Goal: Task Accomplishment & Management: Complete application form

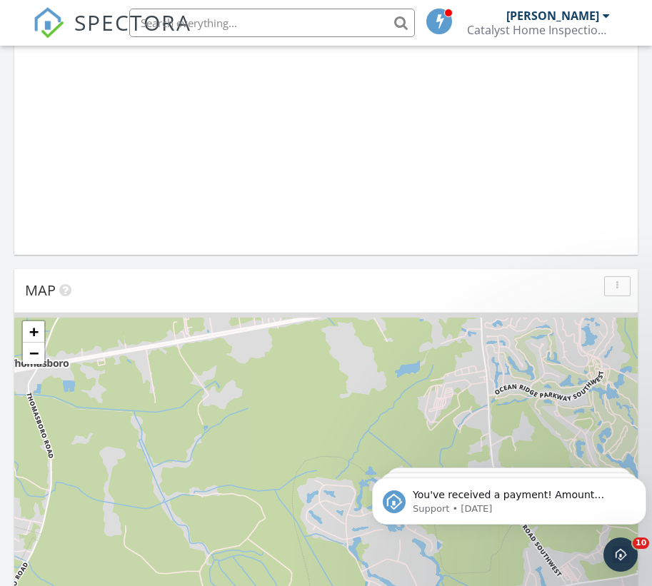
scroll to position [7, 7]
click at [636, 486] on button "Dismiss notification" at bounding box center [642, 482] width 19 height 19
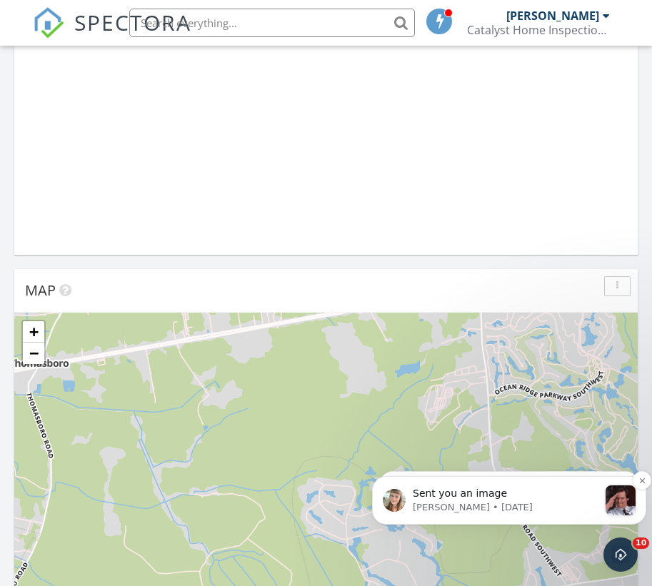
click at [524, 502] on p "[PERSON_NAME] • [DATE]" at bounding box center [506, 507] width 186 height 13
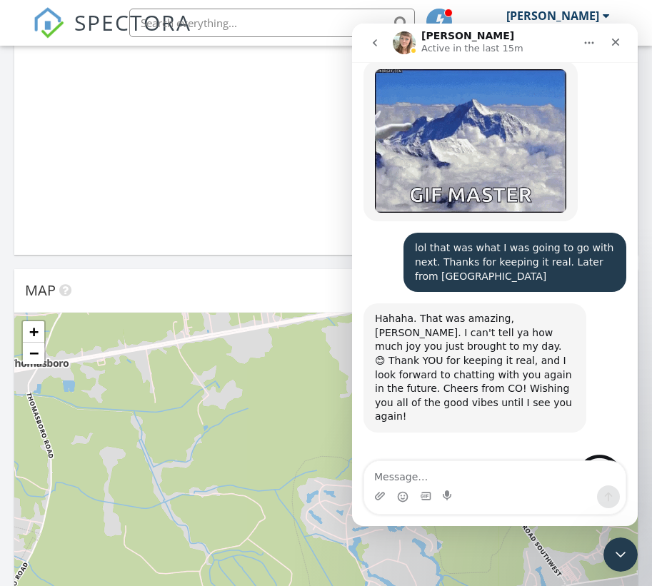
scroll to position [3678, 0]
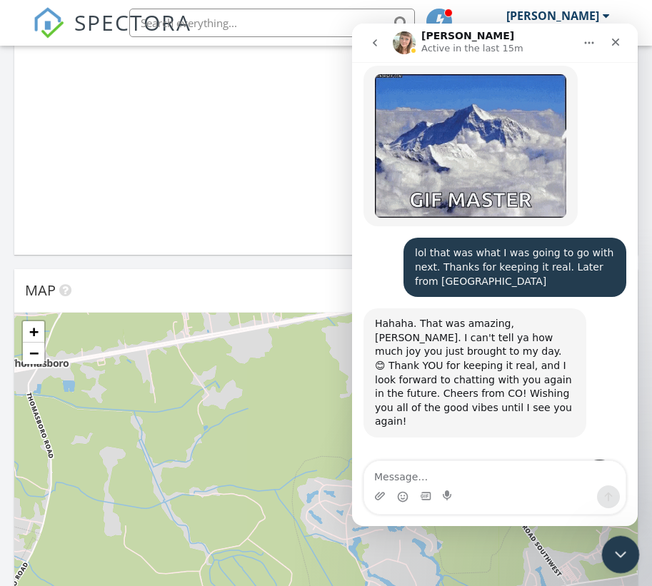
click at [619, 550] on icon "Close Intercom Messenger" at bounding box center [618, 552] width 17 height 17
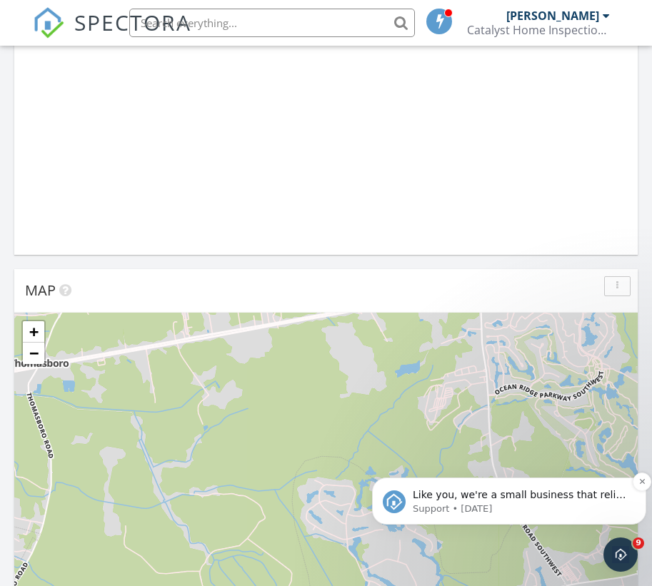
scroll to position [0, 0]
click at [638, 485] on button "Dismiss notification" at bounding box center [642, 482] width 19 height 19
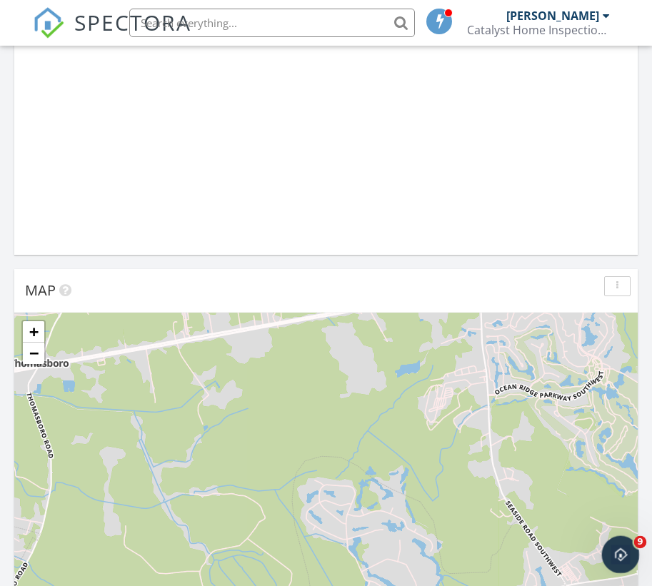
click at [619, 560] on icon "Open Intercom Messenger" at bounding box center [619, 553] width 24 height 24
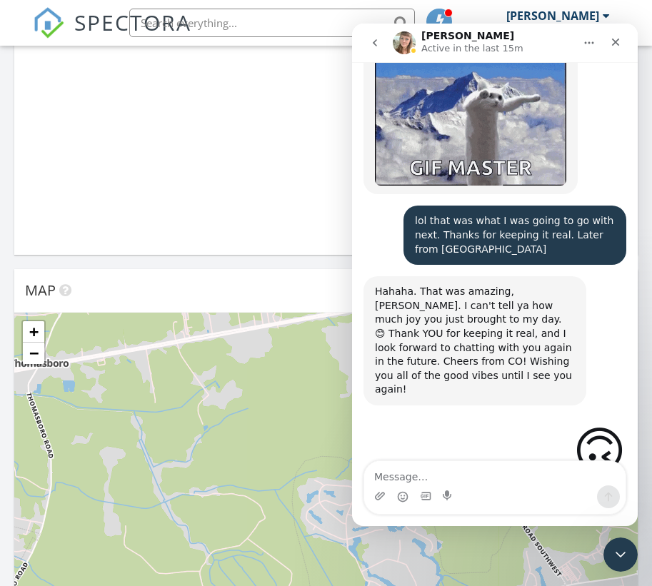
scroll to position [3711, 0]
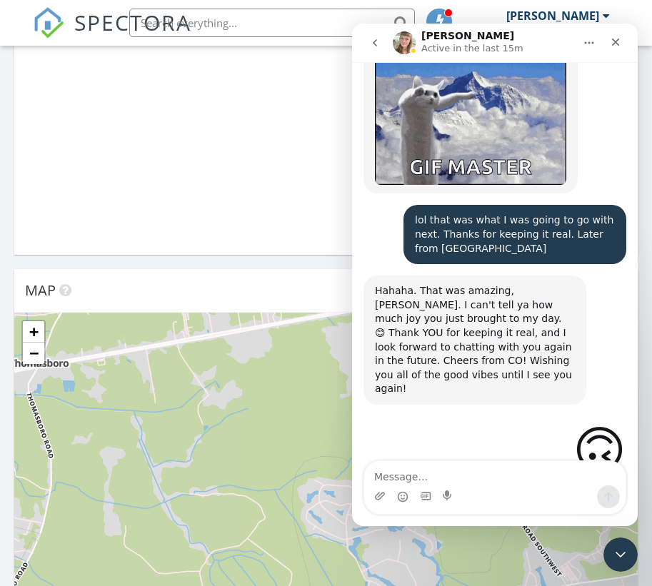
click at [381, 49] on button "go back" at bounding box center [374, 42] width 27 height 27
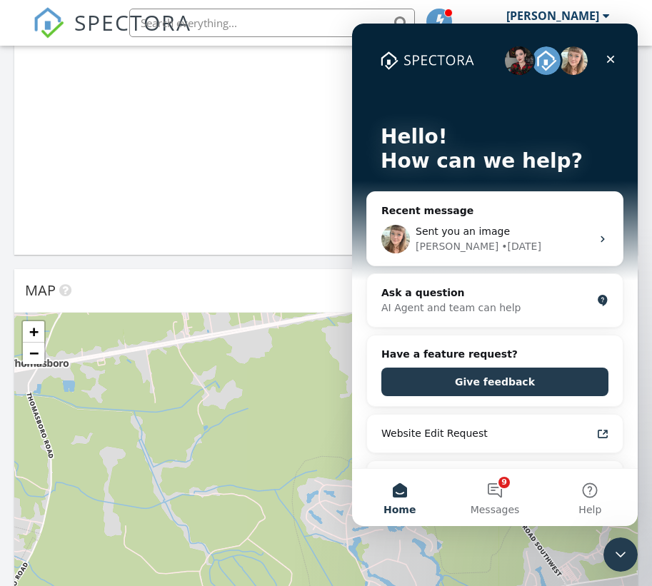
scroll to position [0, 0]
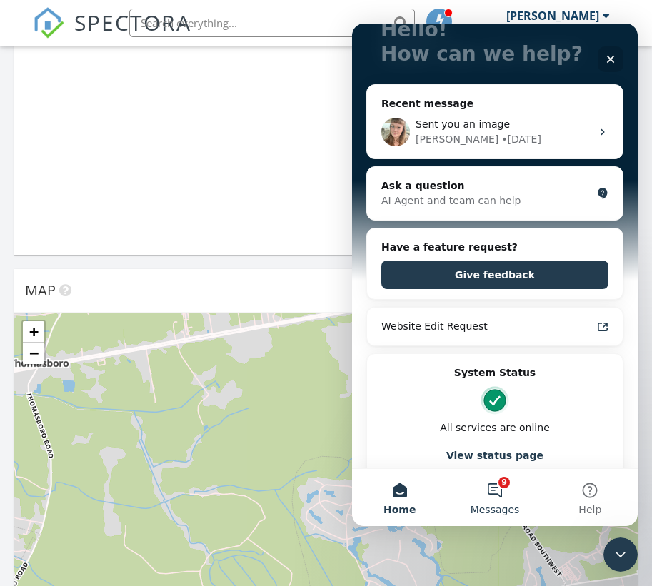
click at [503, 494] on button "9 Messages" at bounding box center [494, 497] width 95 height 57
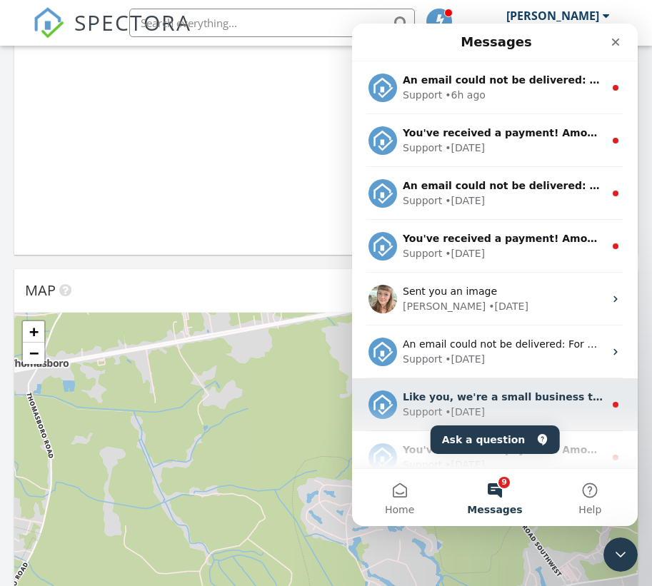
click at [509, 411] on div "Support • 4d ago" at bounding box center [503, 412] width 201 height 15
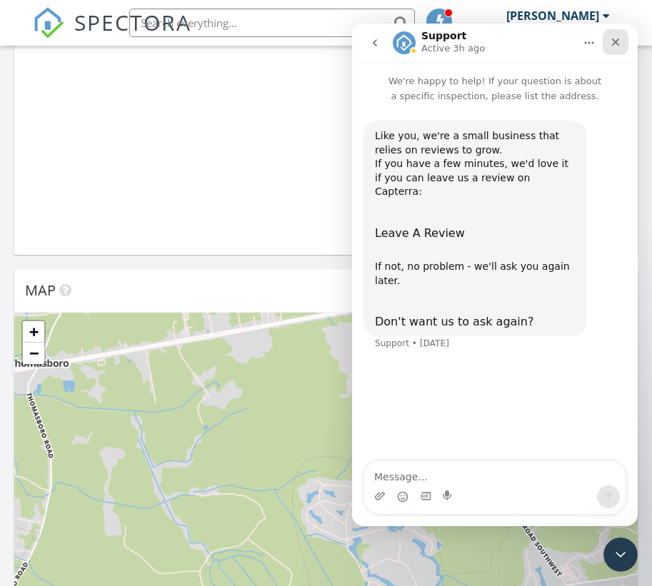
click at [616, 43] on icon "Close" at bounding box center [616, 43] width 8 height 8
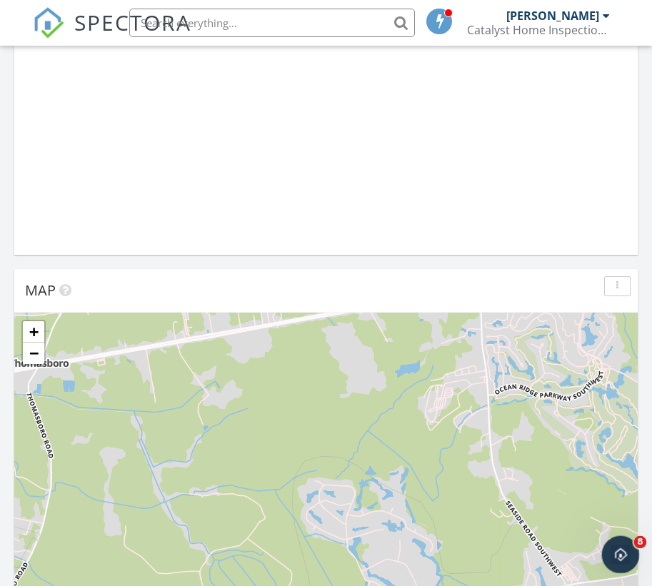
click at [619, 551] on icon "Open Intercom Messenger" at bounding box center [619, 553] width 24 height 24
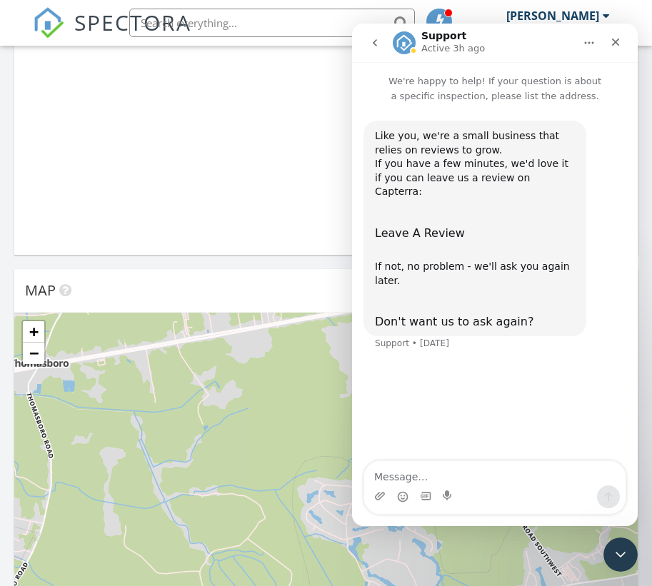
click at [370, 40] on icon "go back" at bounding box center [374, 42] width 11 height 11
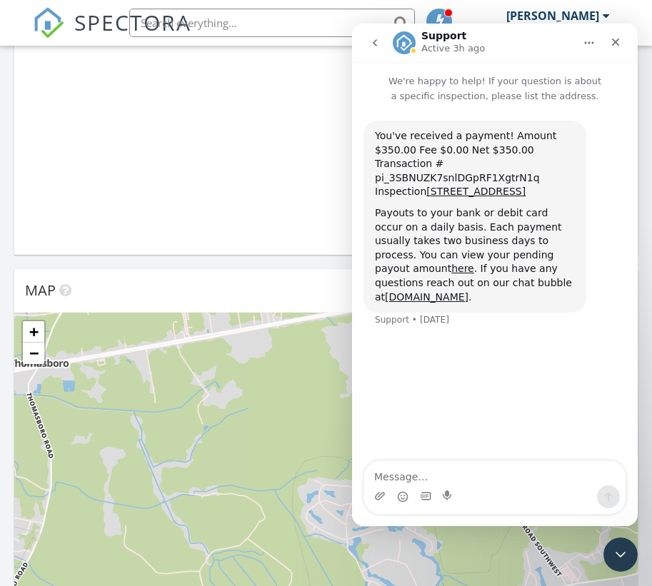
click at [373, 43] on icon "go back" at bounding box center [374, 42] width 11 height 11
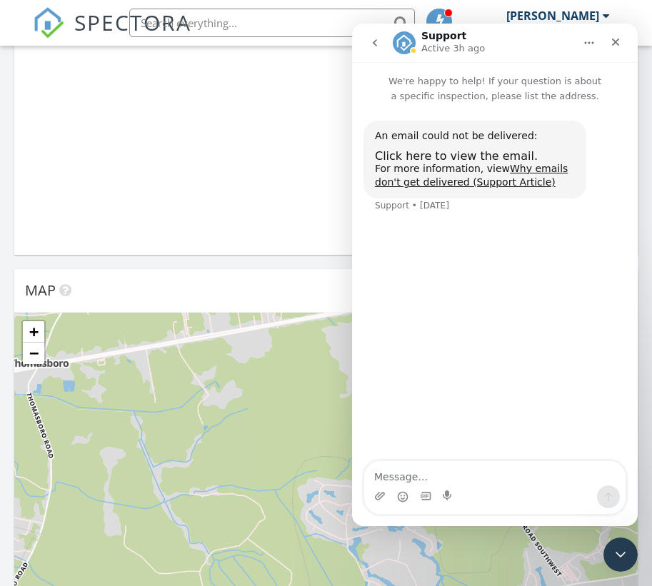
click at [371, 41] on icon "go back" at bounding box center [374, 42] width 11 height 11
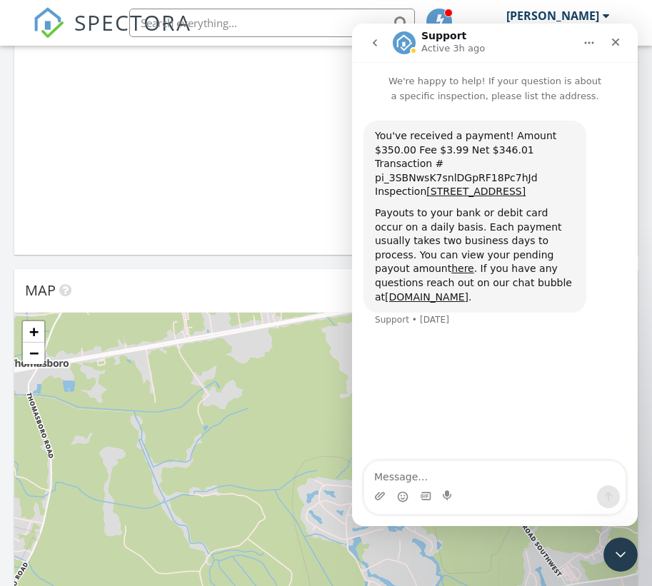
click at [375, 47] on icon "go back" at bounding box center [374, 42] width 11 height 11
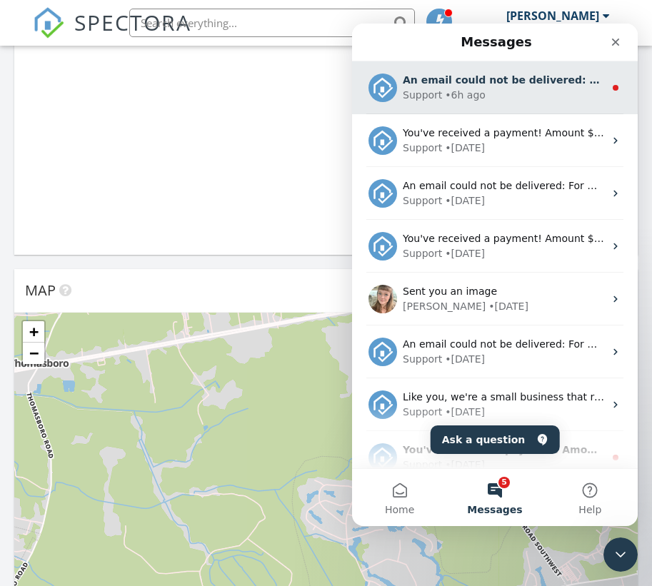
click at [469, 92] on div "• 6h ago" at bounding box center [465, 95] width 41 height 15
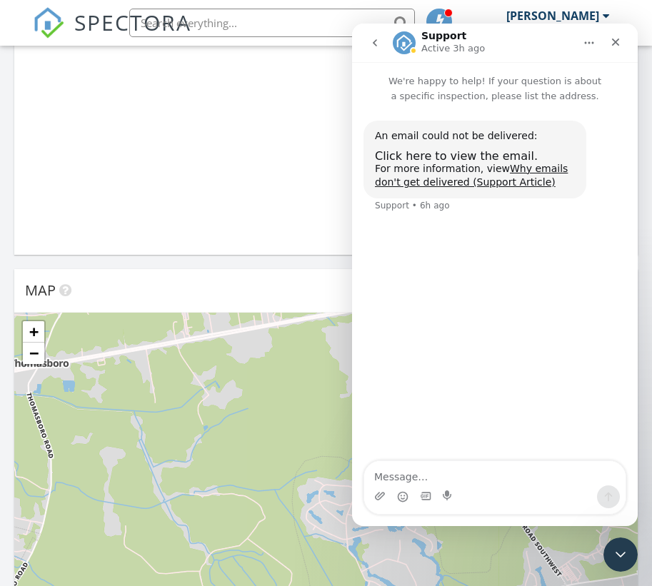
click at [376, 46] on icon "go back" at bounding box center [375, 42] width 4 height 7
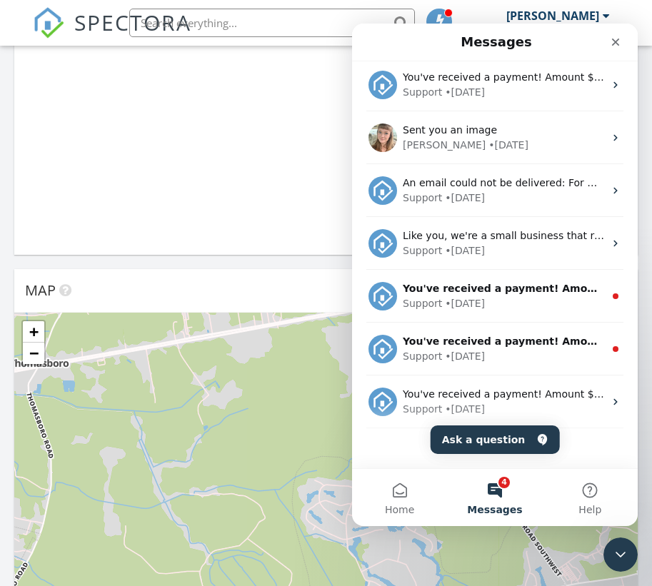
scroll to position [179, 0]
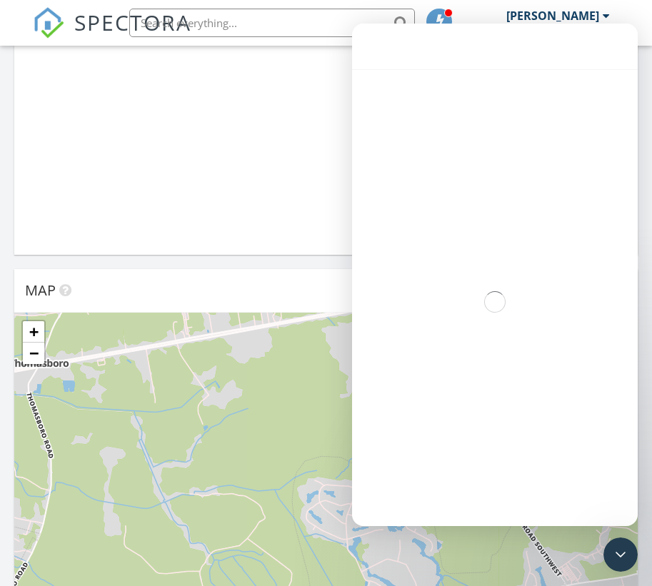
scroll to position [121, 0]
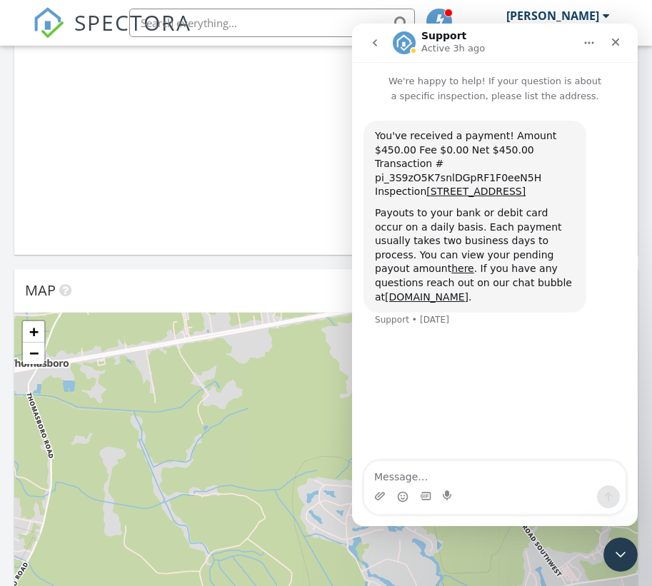
click at [377, 49] on icon "go back" at bounding box center [374, 42] width 11 height 11
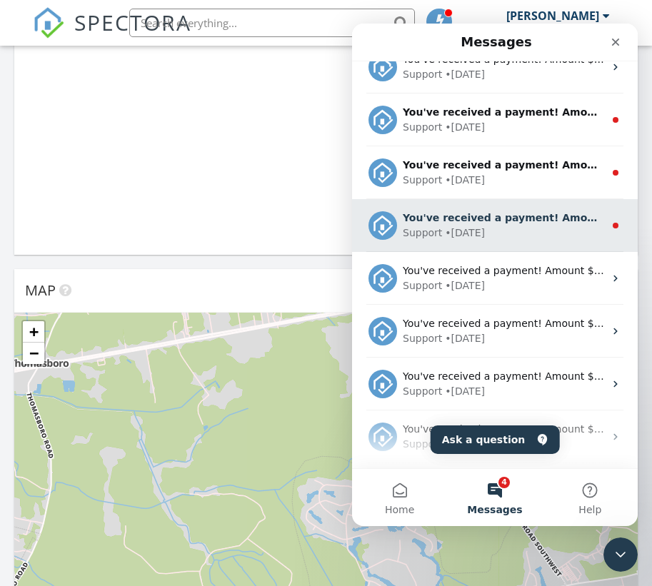
click at [471, 230] on div "• 1w ago" at bounding box center [465, 233] width 40 height 15
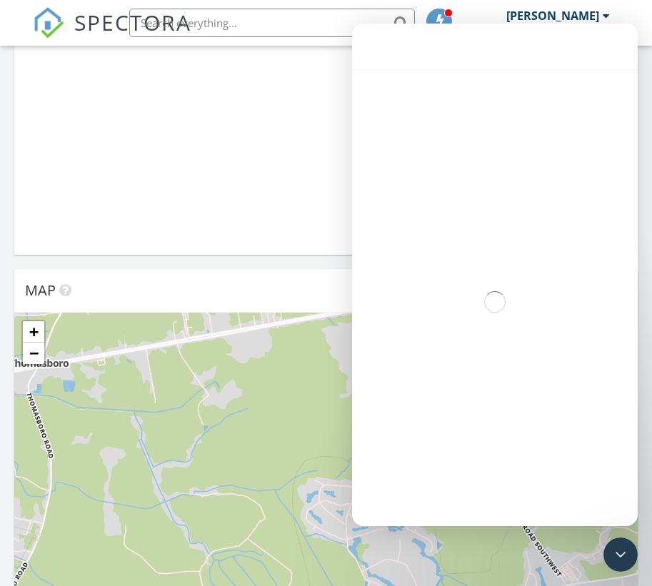
scroll to position [496, 0]
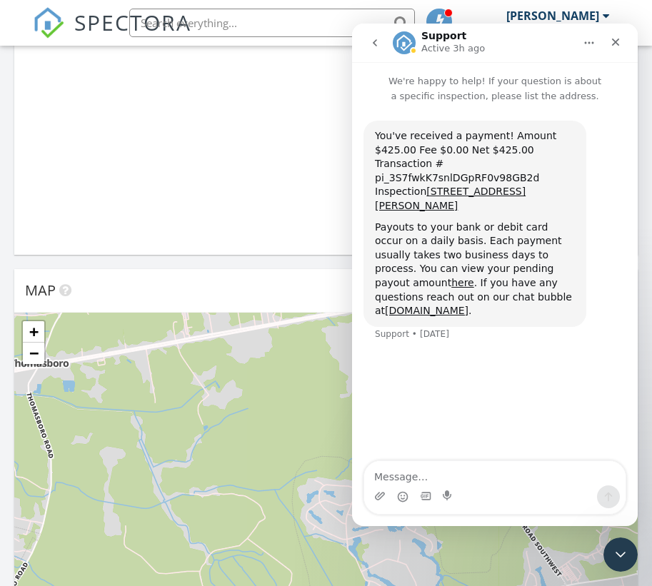
click at [377, 46] on icon "go back" at bounding box center [374, 42] width 11 height 11
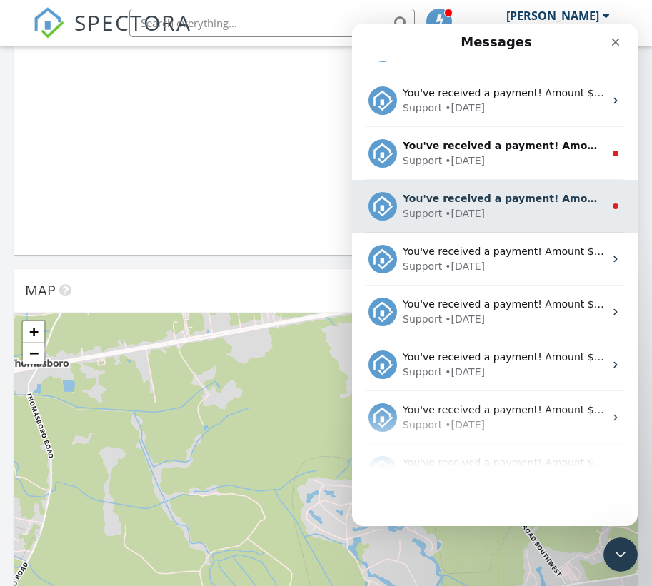
scroll to position [463, 0]
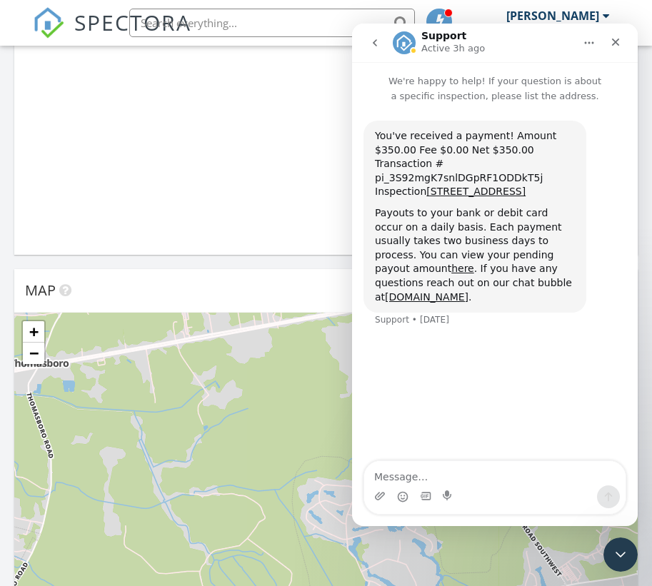
click at [381, 49] on button "go back" at bounding box center [374, 42] width 27 height 27
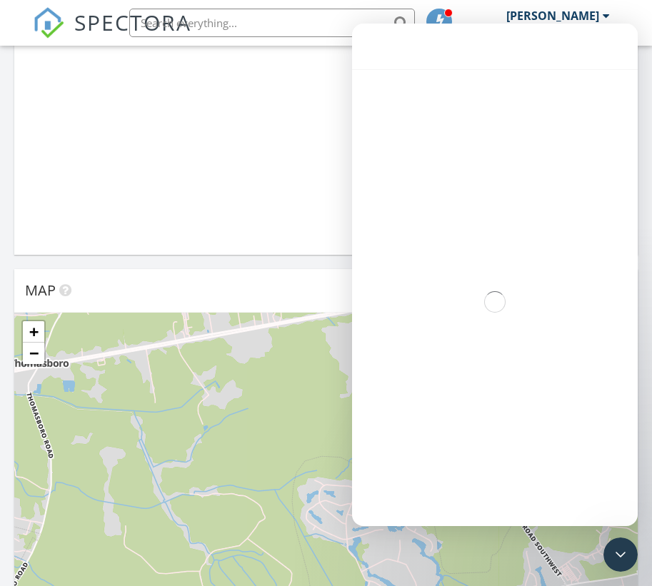
scroll to position [241, 0]
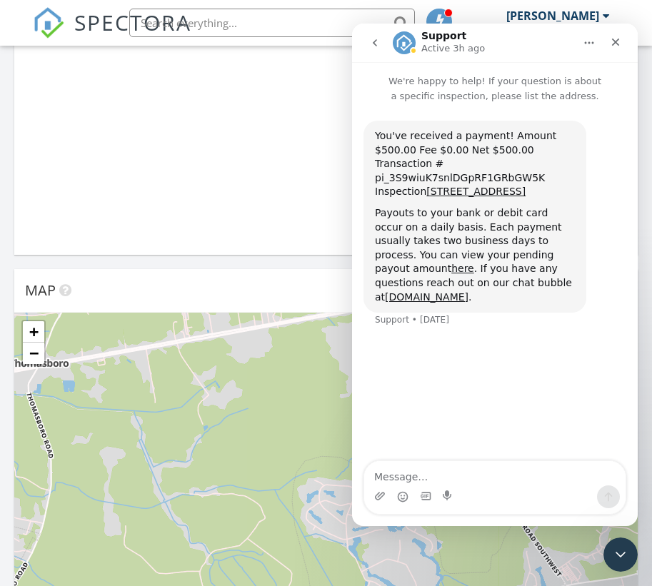
click at [379, 48] on icon "go back" at bounding box center [374, 42] width 11 height 11
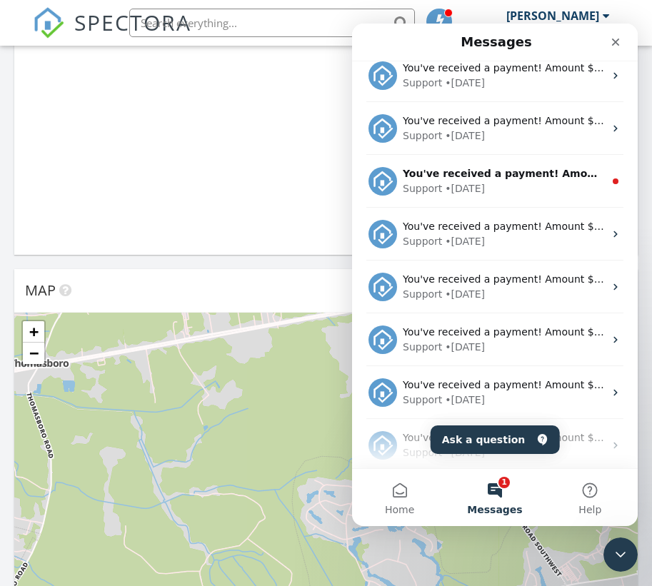
scroll to position [435, 0]
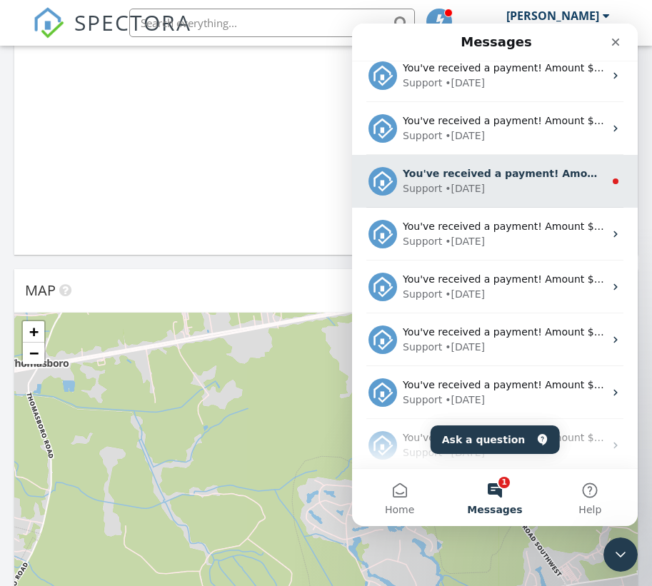
click at [392, 178] on img "Intercom messenger" at bounding box center [383, 181] width 29 height 29
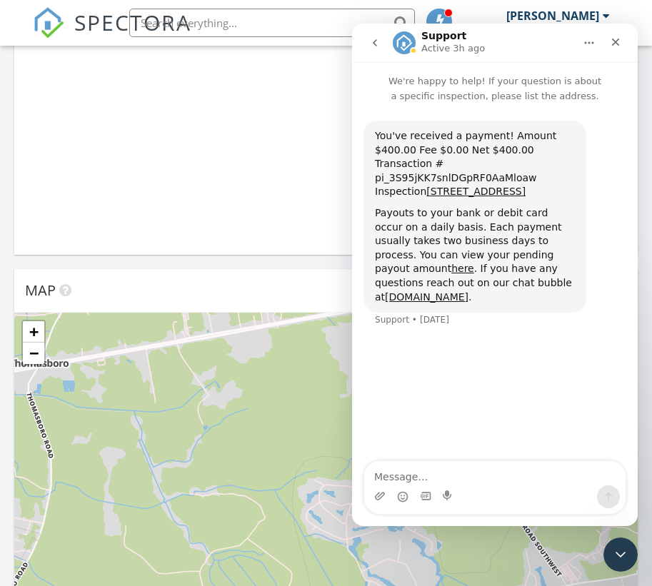
click at [379, 44] on icon "go back" at bounding box center [374, 42] width 11 height 11
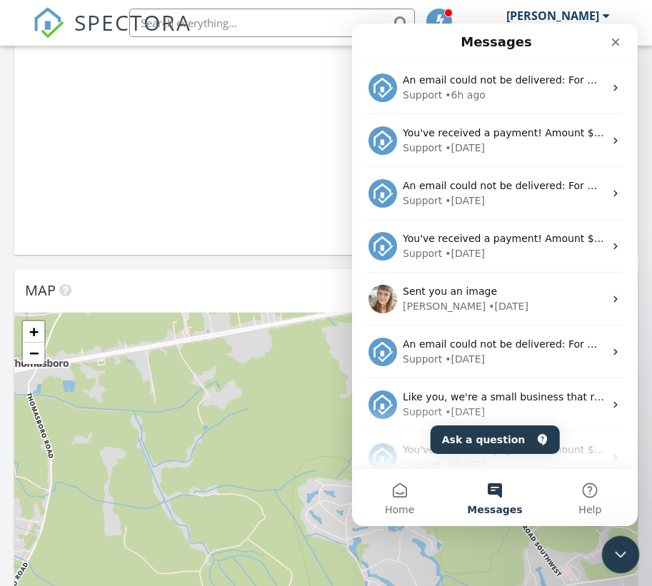
click at [616, 556] on icon "Close Intercom Messenger" at bounding box center [618, 552] width 17 height 17
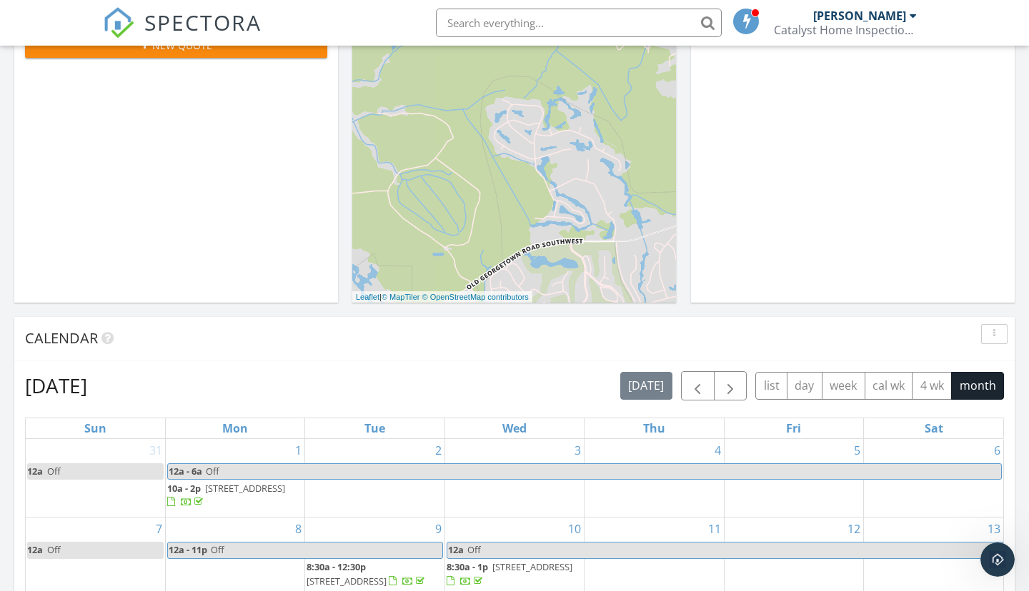
scroll to position [421, 0]
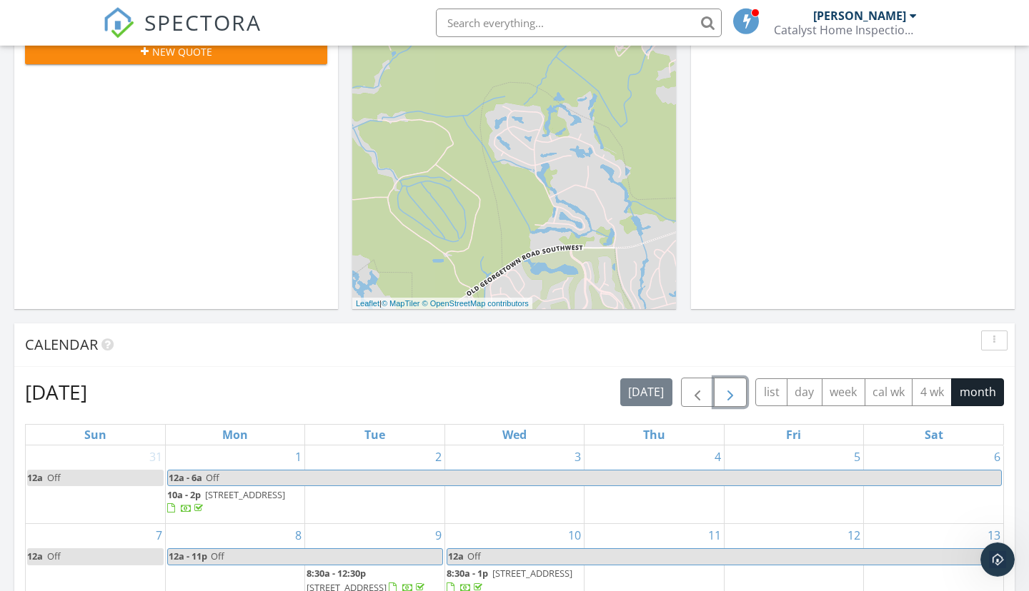
click at [722, 387] on span "button" at bounding box center [729, 392] width 17 height 17
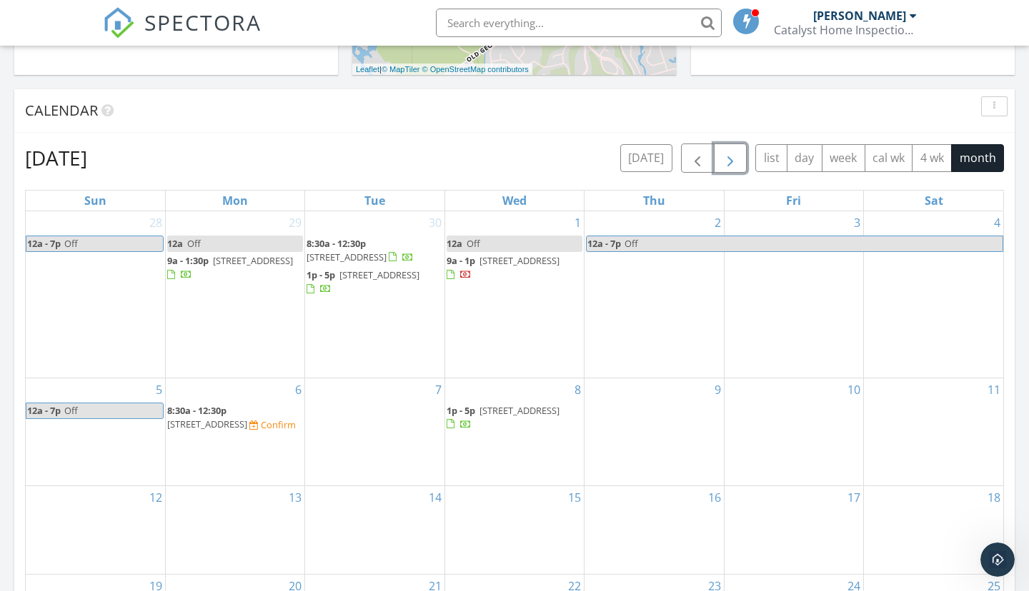
scroll to position [672, 0]
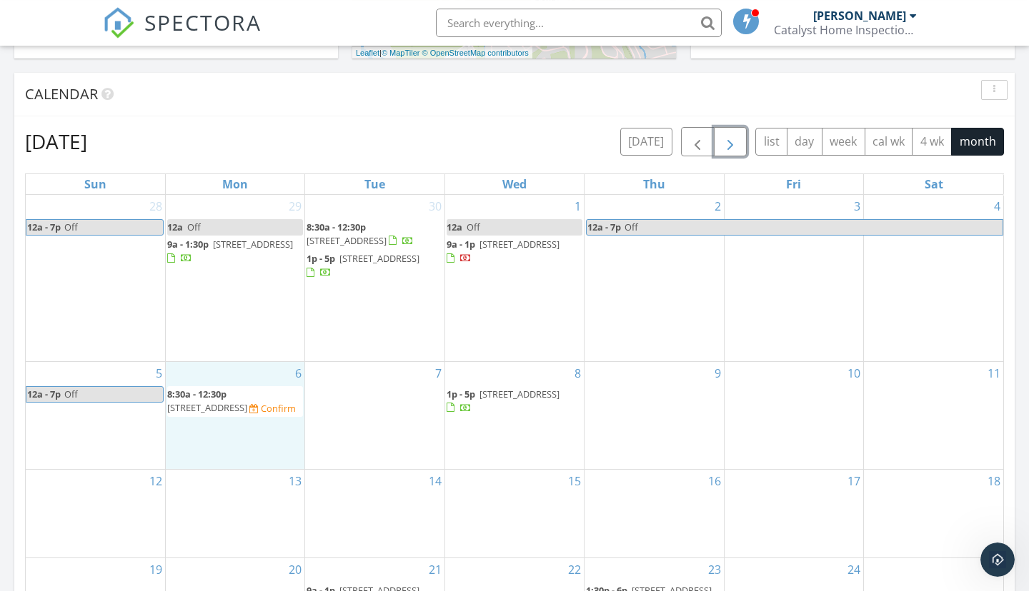
click at [266, 469] on td "6 8:30a - 12:30p 7 Gate 11, Carolina Shores 28467 Confirm" at bounding box center [234, 415] width 139 height 108
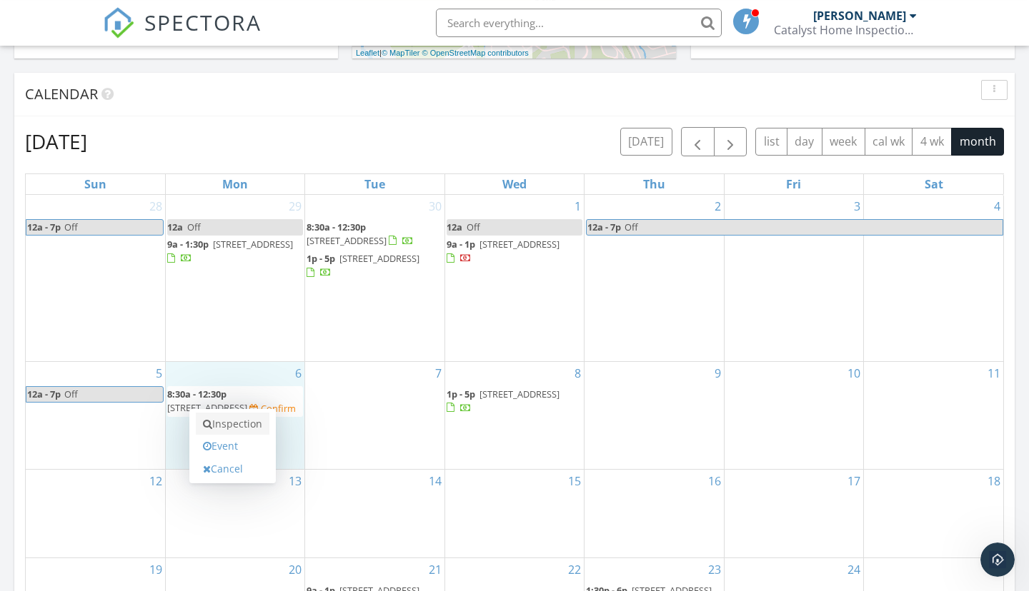
click at [252, 429] on link "Inspection" at bounding box center [233, 424] width 74 height 23
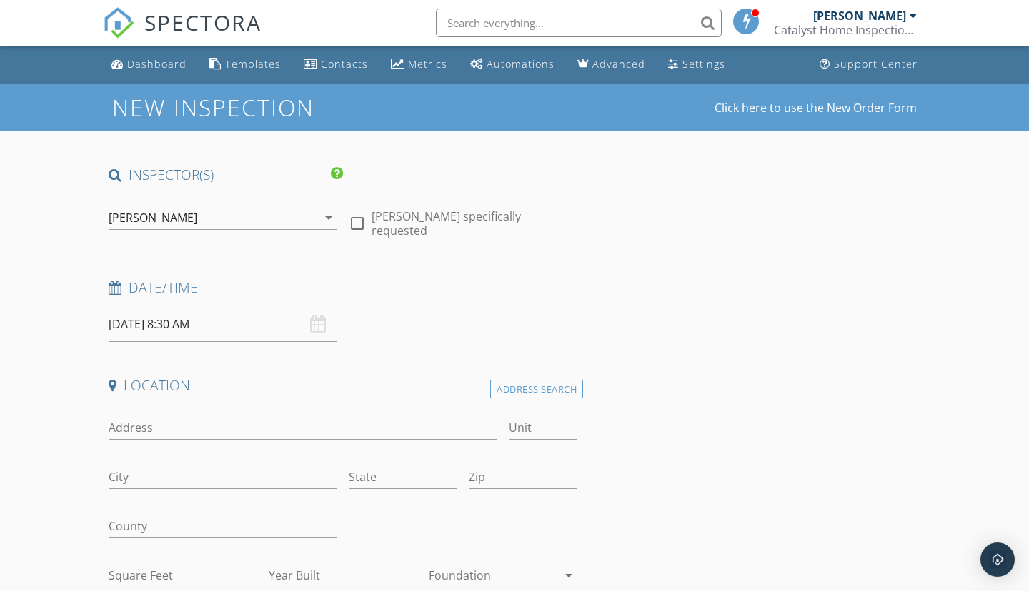
click at [226, 321] on input "10/06/2025 8:30 AM" at bounding box center [223, 324] width 229 height 35
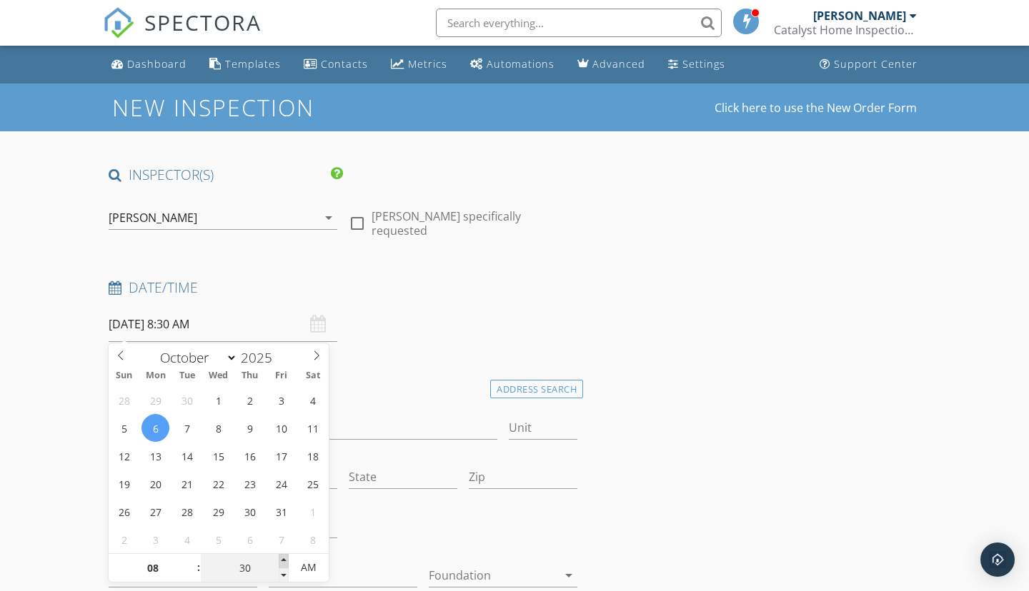
type input "35"
type input "10/06/2025 8:35 AM"
click at [283, 560] on span at bounding box center [284, 561] width 10 height 14
type input "40"
type input "10/06/2025 8:40 AM"
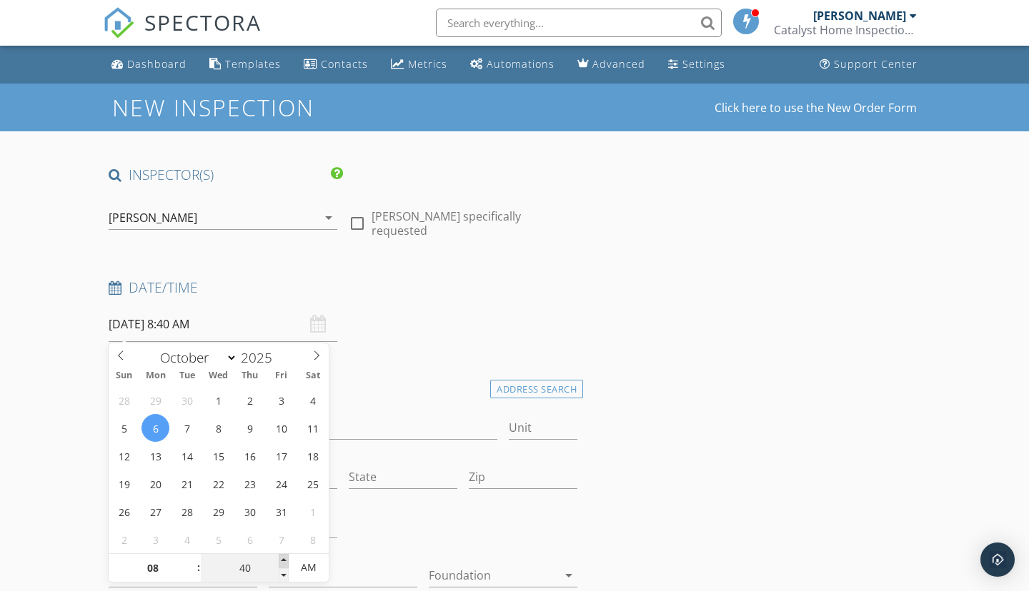
click at [283, 560] on span at bounding box center [284, 561] width 10 height 14
type input "45"
type input "10/06/2025 8:45 AM"
click at [283, 560] on span at bounding box center [284, 561] width 10 height 14
type input "50"
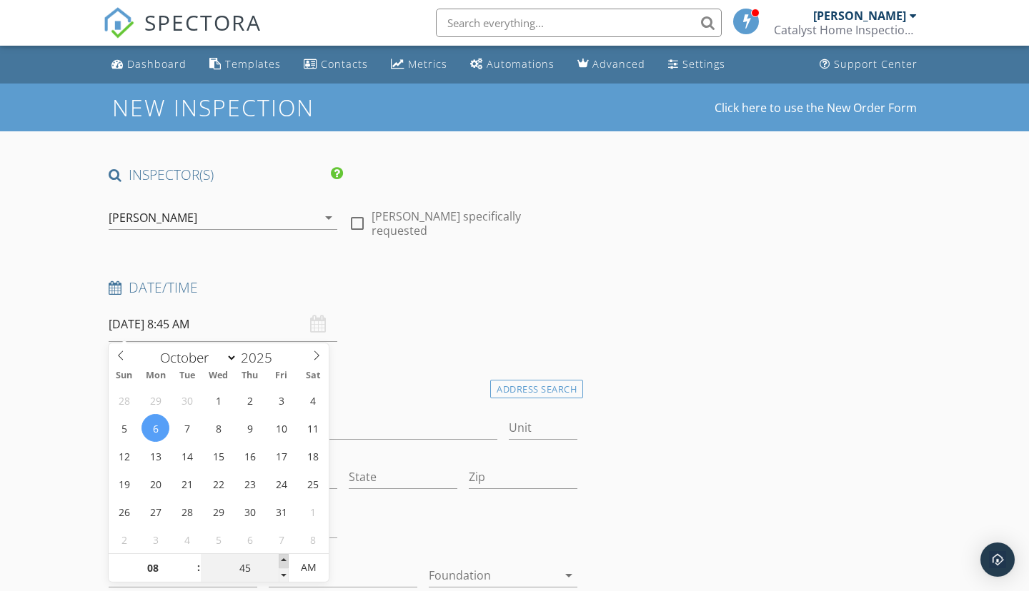
type input "10/06/2025 8:50 AM"
click at [283, 560] on span at bounding box center [284, 561] width 10 height 14
type input "55"
type input "10/06/2025 8:55 AM"
click at [283, 560] on span at bounding box center [284, 561] width 10 height 14
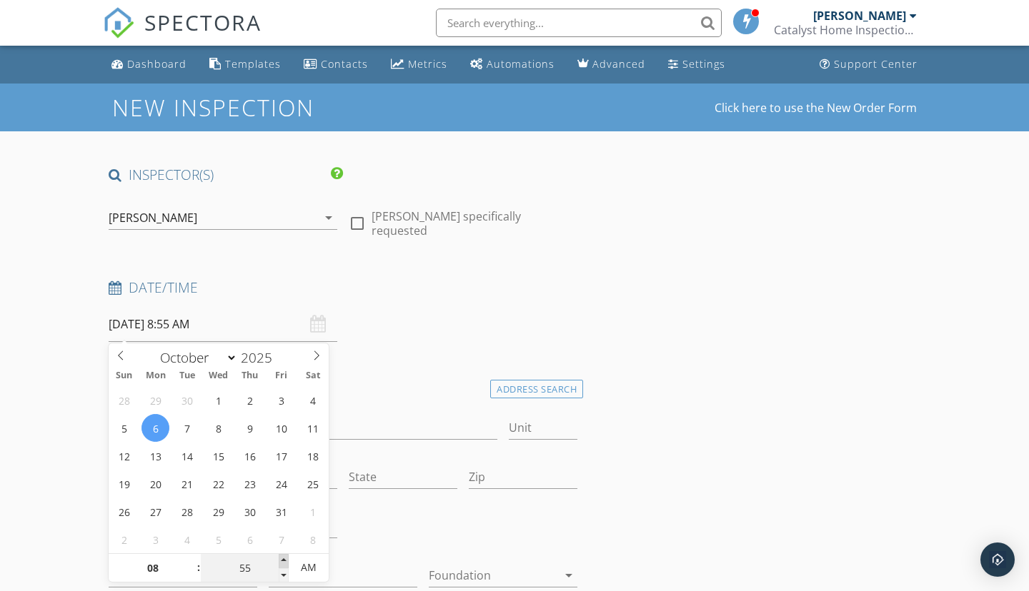
type input "09"
type input "00"
type input "[DATE] 9:00 AM"
click at [283, 560] on span at bounding box center [284, 561] width 10 height 14
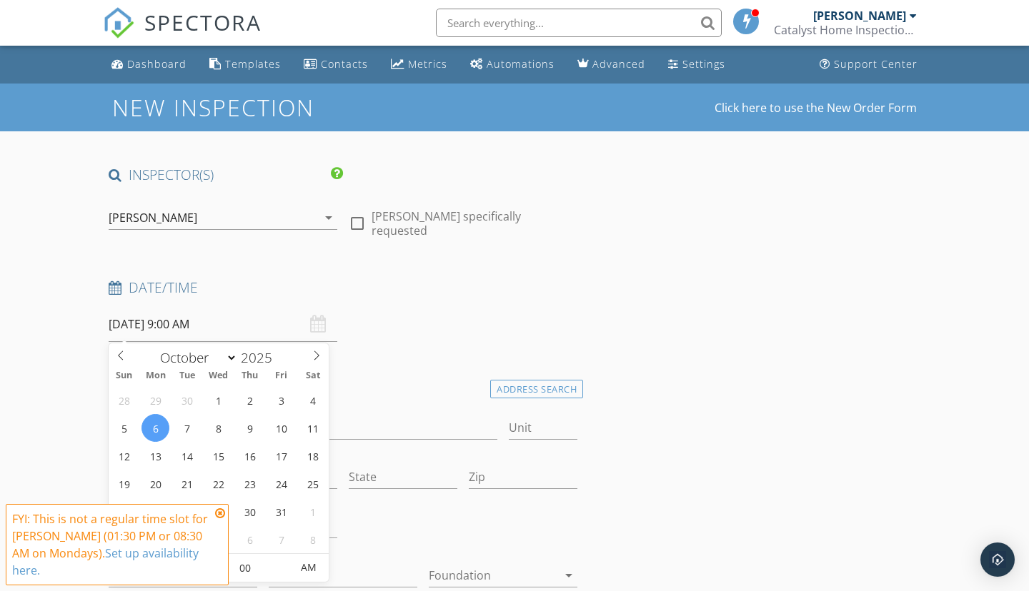
click at [222, 519] on icon at bounding box center [220, 513] width 10 height 11
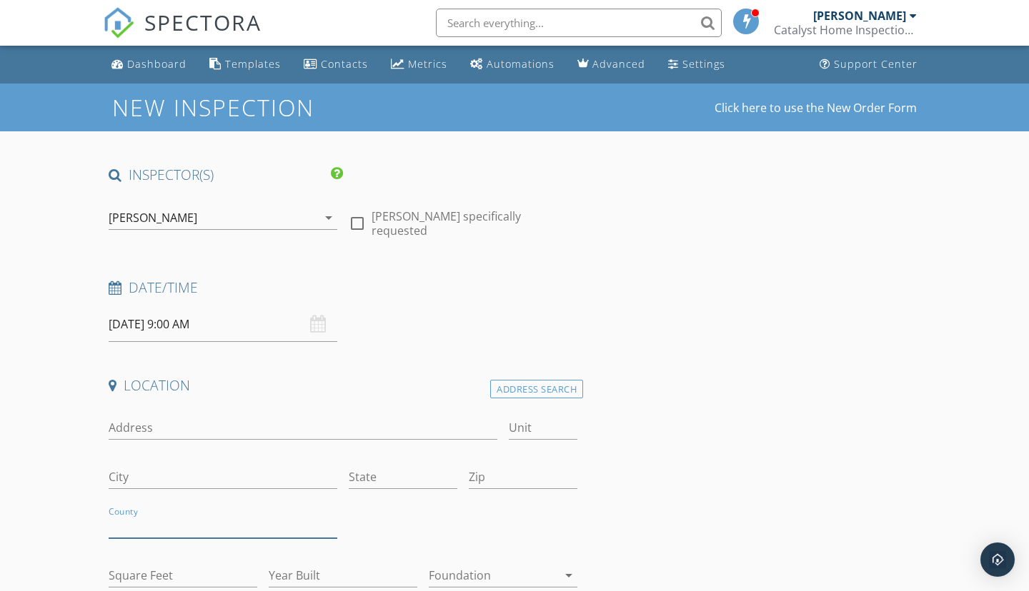
click at [222, 531] on input "County" at bounding box center [223, 527] width 229 height 24
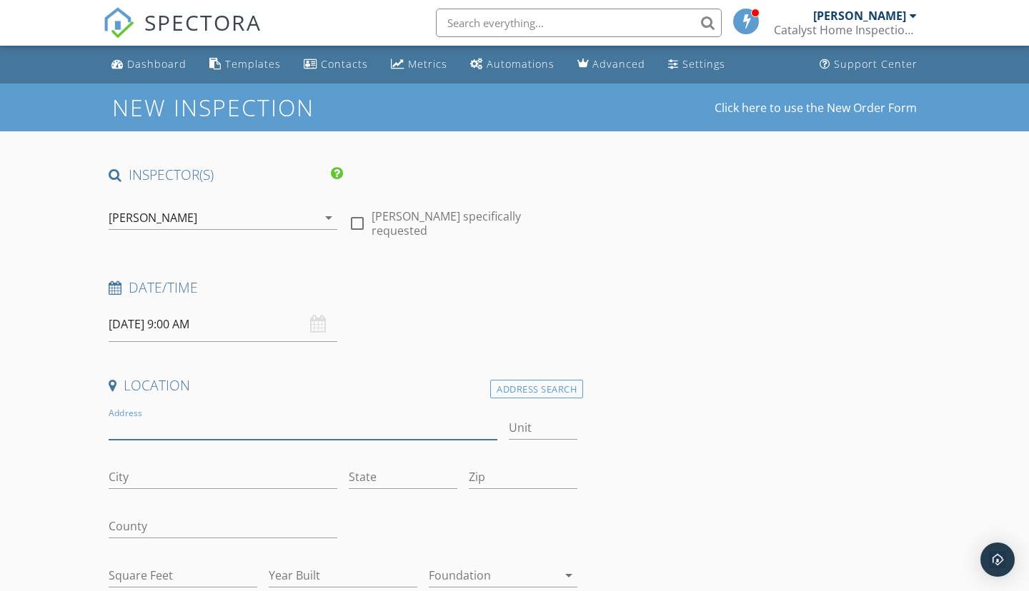
click at [209, 421] on input "Address" at bounding box center [303, 428] width 389 height 24
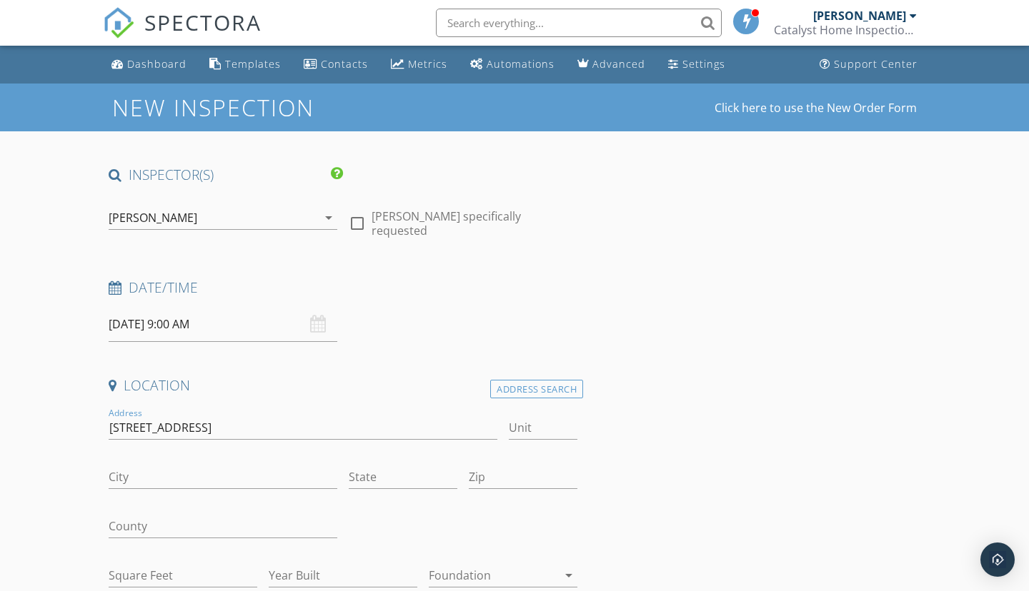
click at [141, 464] on div "City" at bounding box center [223, 480] width 229 height 46
click at [135, 476] on input "City" at bounding box center [223, 478] width 229 height 24
click at [220, 422] on input "786 Palm Frond Way" at bounding box center [303, 428] width 389 height 24
type input "786 Palm Frond Way NW"
click at [209, 469] on input "City" at bounding box center [223, 478] width 229 height 24
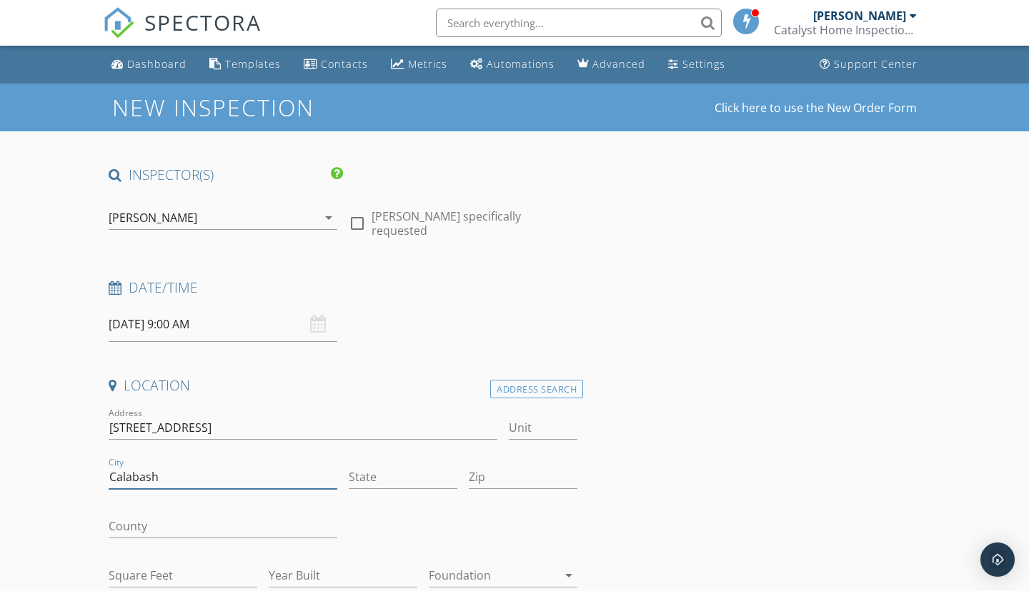
type input "Calabash"
type input "NC"
type input "28467"
click at [219, 533] on input "County" at bounding box center [223, 527] width 229 height 24
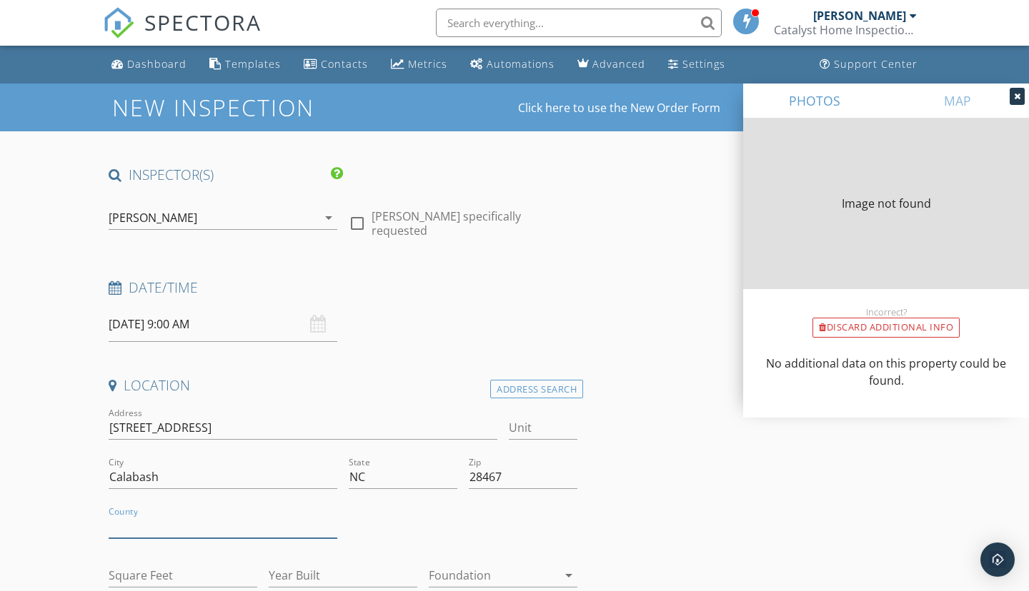
type input "1777"
type input "2023"
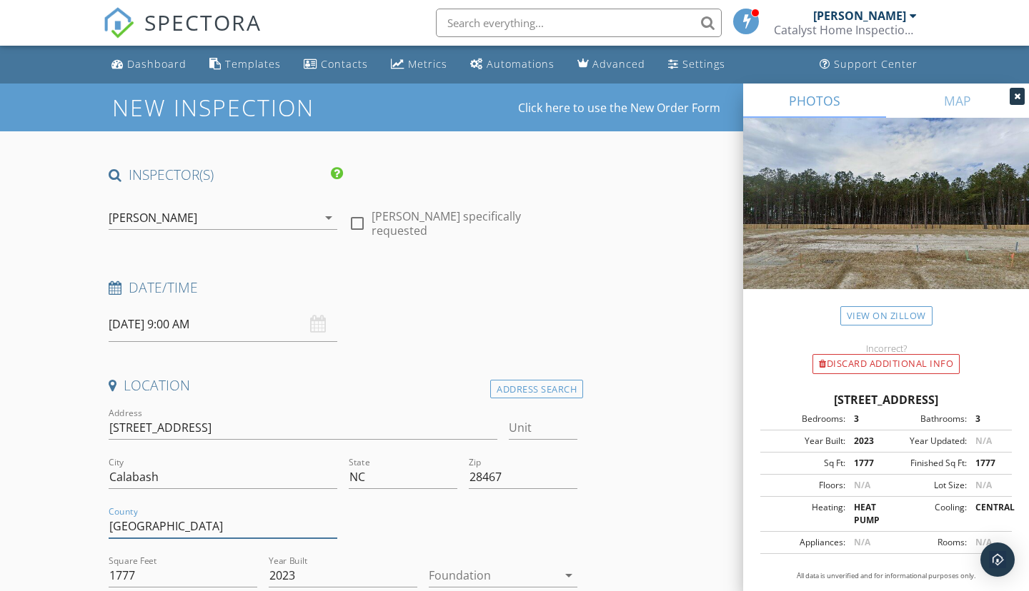
type input "[GEOGRAPHIC_DATA]"
click at [459, 576] on div at bounding box center [493, 575] width 129 height 23
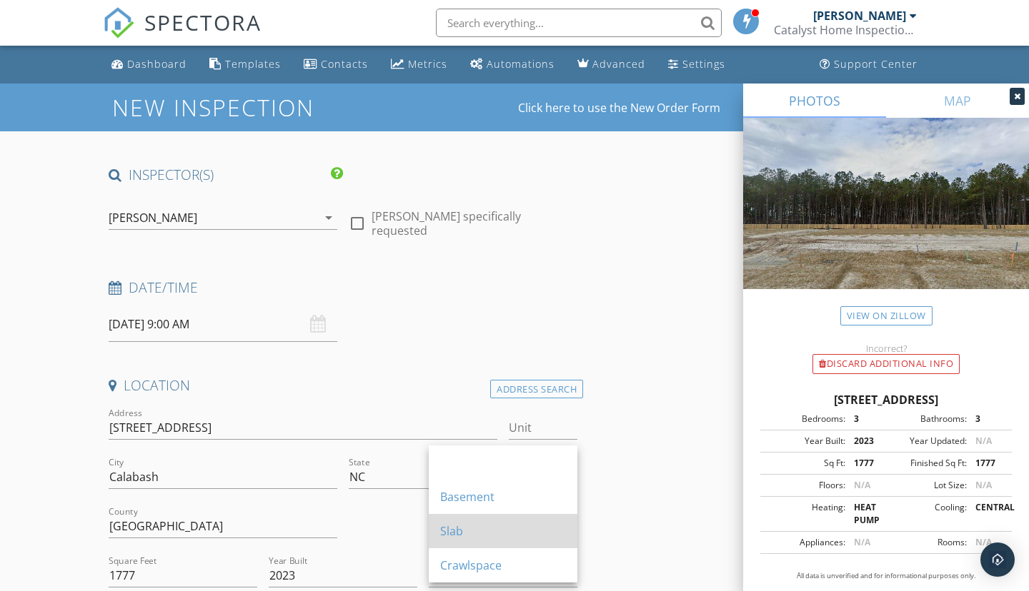
click at [474, 534] on div "Slab" at bounding box center [503, 531] width 126 height 17
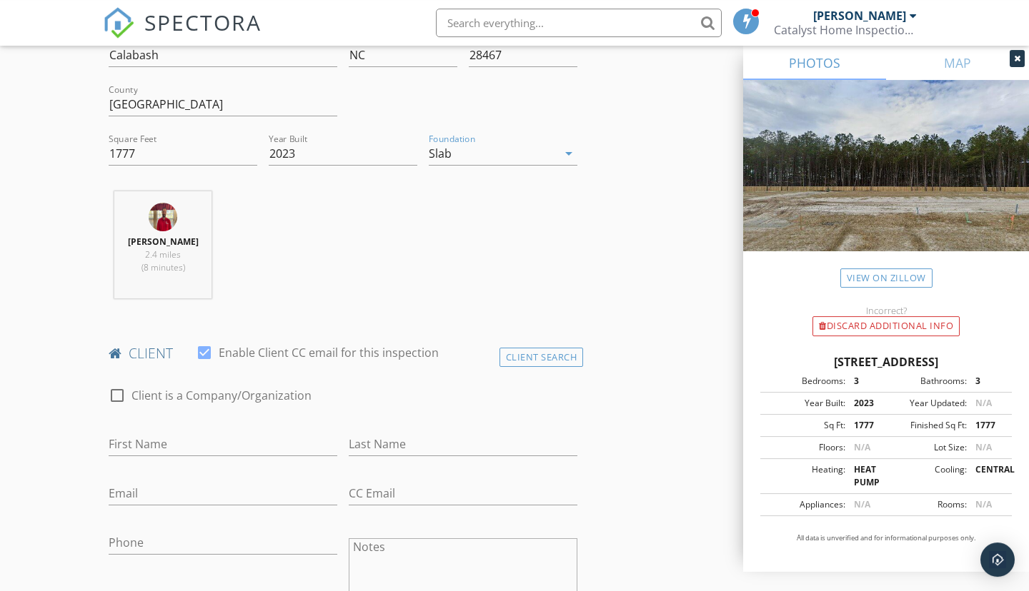
scroll to position [423, 0]
click at [241, 450] on input "First Name" at bounding box center [223, 444] width 229 height 24
type input "Robert"
type input "Hall"
type input "hall221144@yahoo.com"
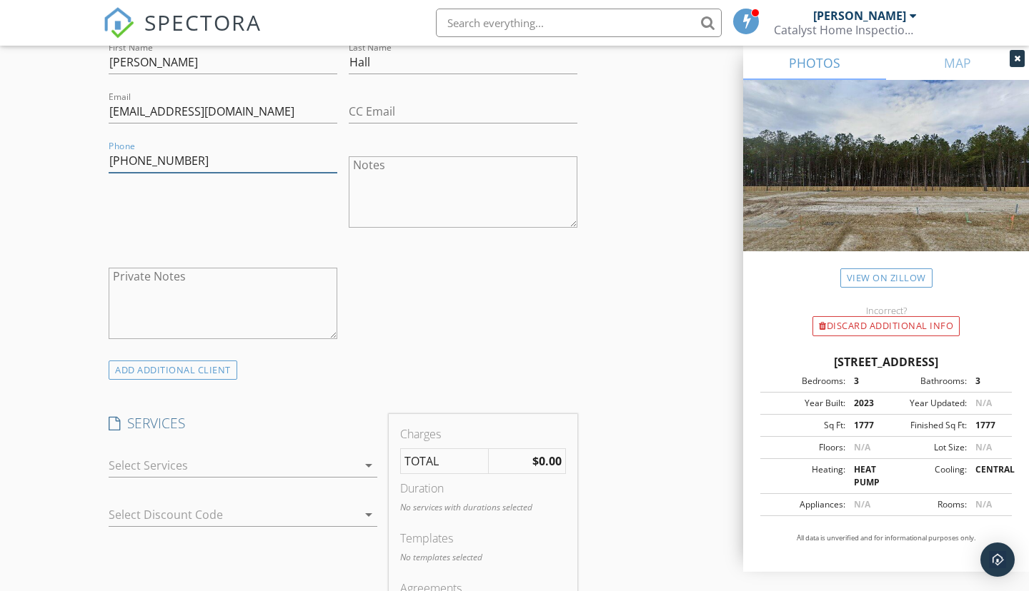
scroll to position [805, 0]
type input "478-918-5539"
click at [343, 466] on div at bounding box center [233, 465] width 249 height 23
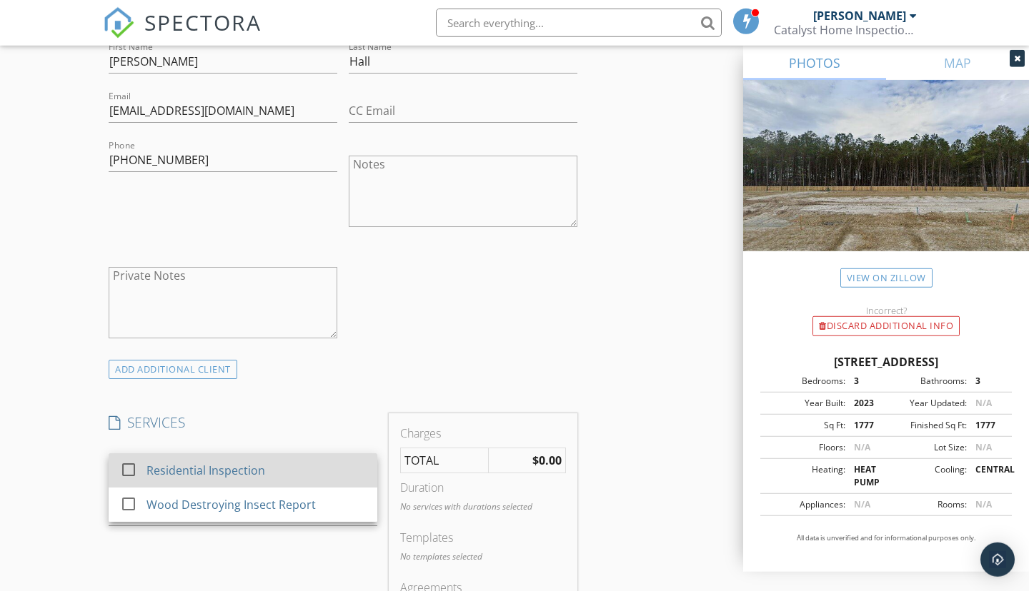
click at [318, 466] on div "Residential Inspection" at bounding box center [255, 470] width 219 height 29
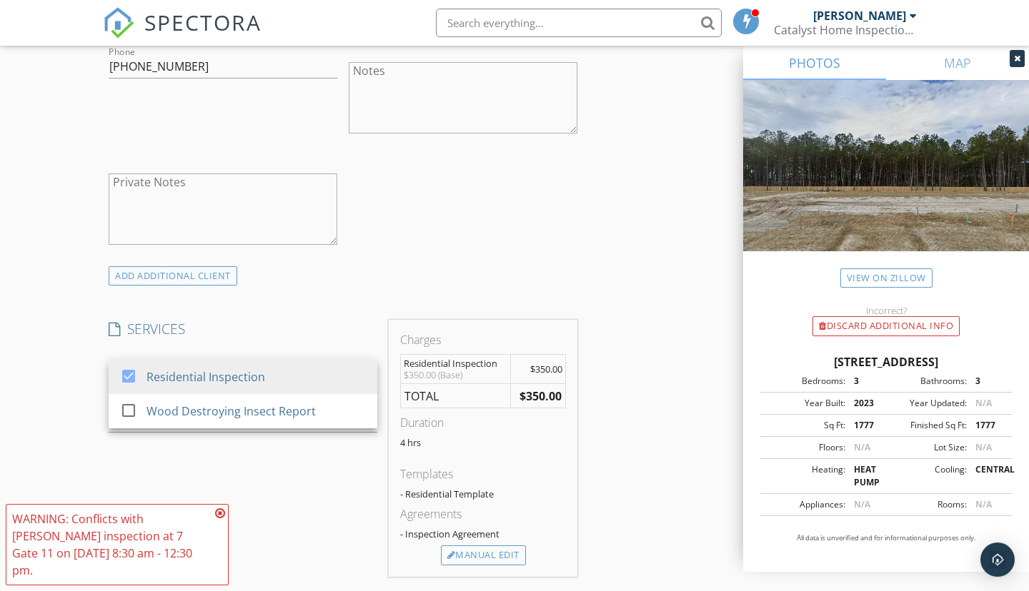
scroll to position [900, 0]
click at [480, 549] on div "Manual Edit" at bounding box center [483, 554] width 85 height 20
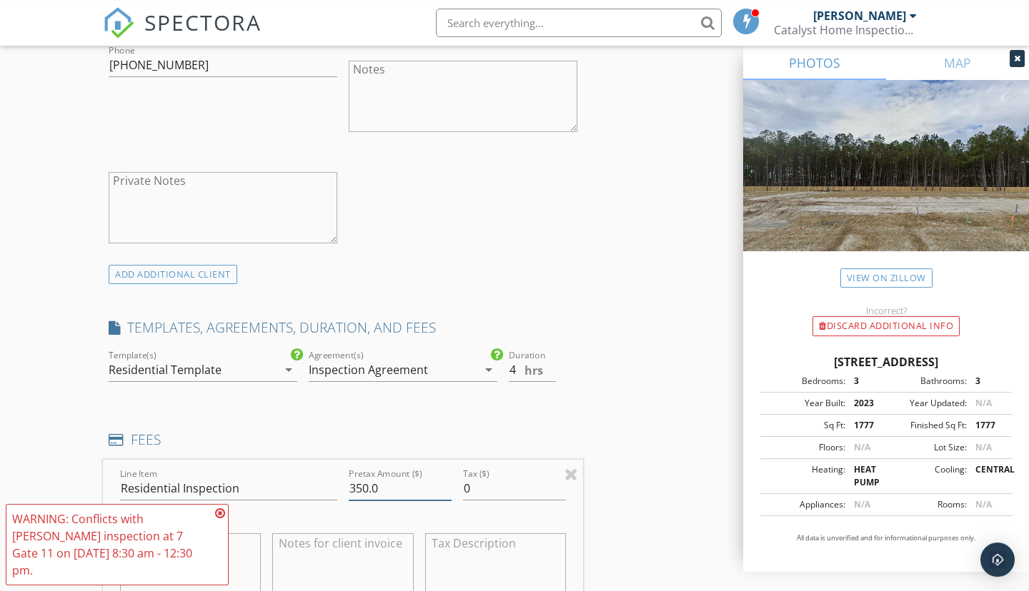
click at [361, 491] on input "350.0" at bounding box center [400, 489] width 103 height 24
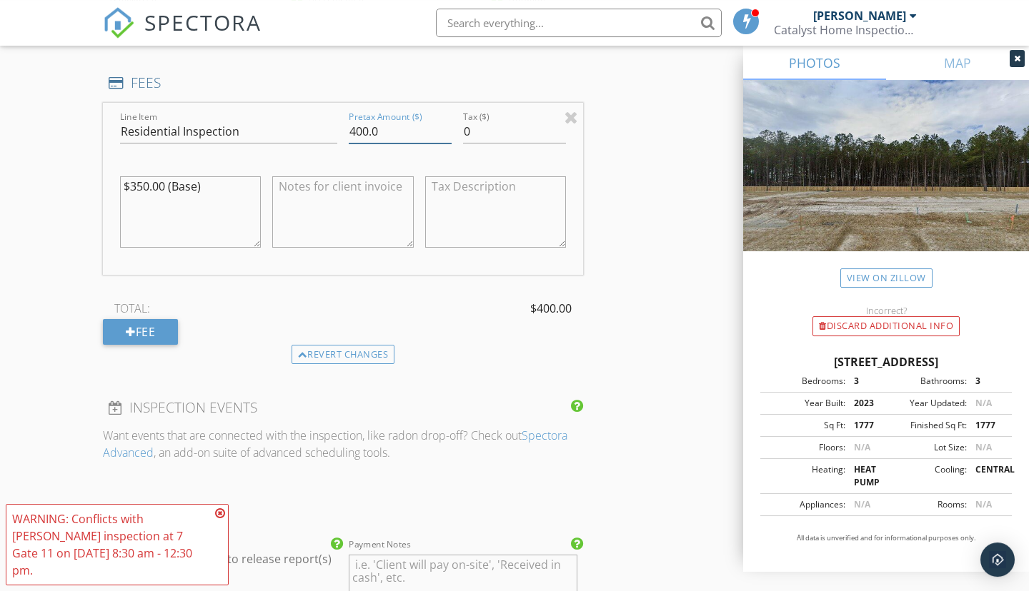
scroll to position [1257, 0]
type input "400.0"
click at [144, 194] on textarea "$350.00 (Base)" at bounding box center [190, 212] width 141 height 71
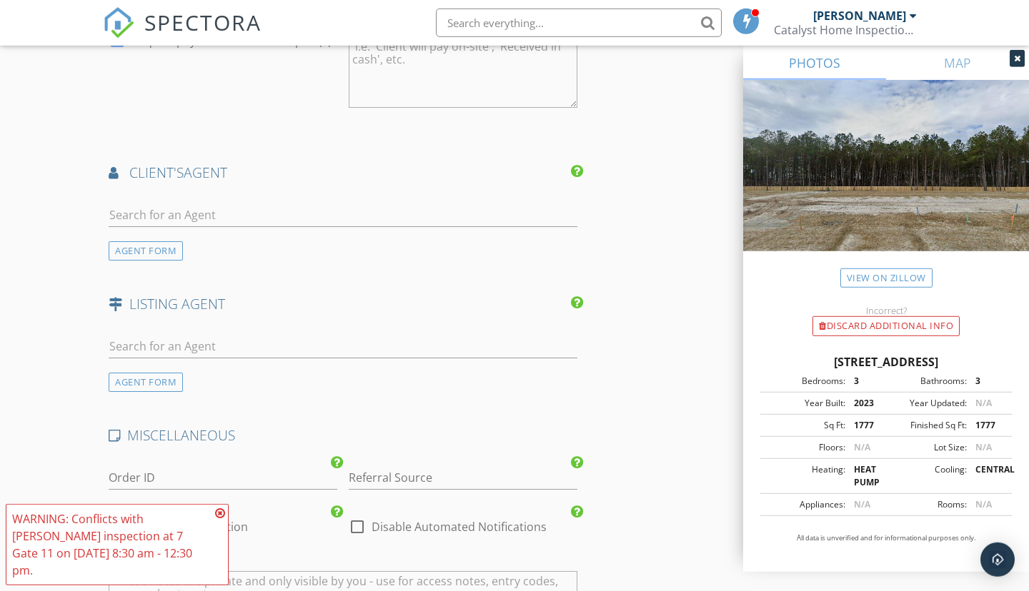
scroll to position [1777, 0]
type textarea "$400.00 (Base)"
click at [246, 222] on input "text" at bounding box center [343, 215] width 469 height 24
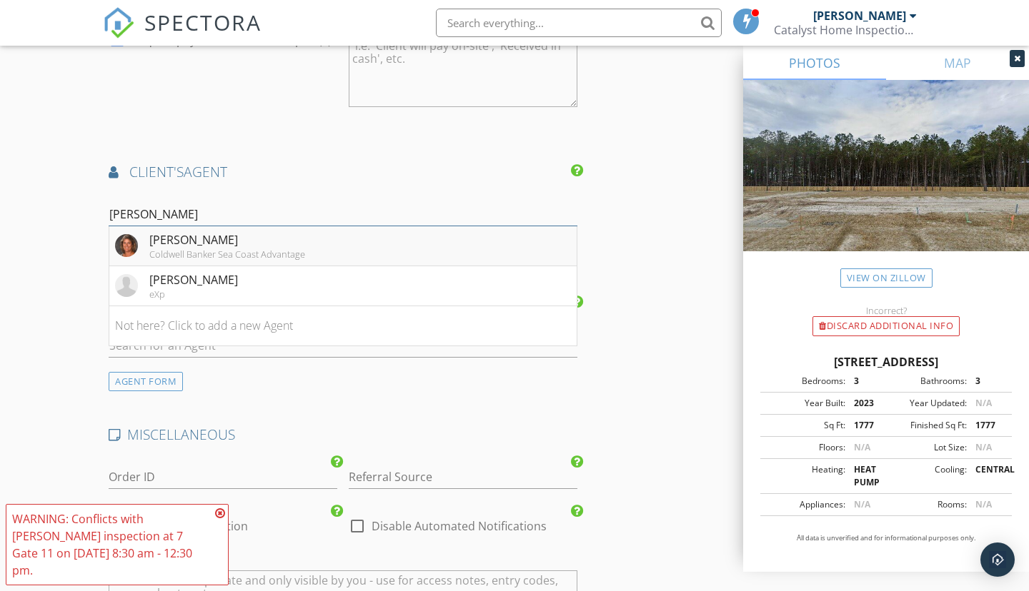
type input "Beth"
click at [178, 246] on div "Beth Berger" at bounding box center [227, 239] width 156 height 17
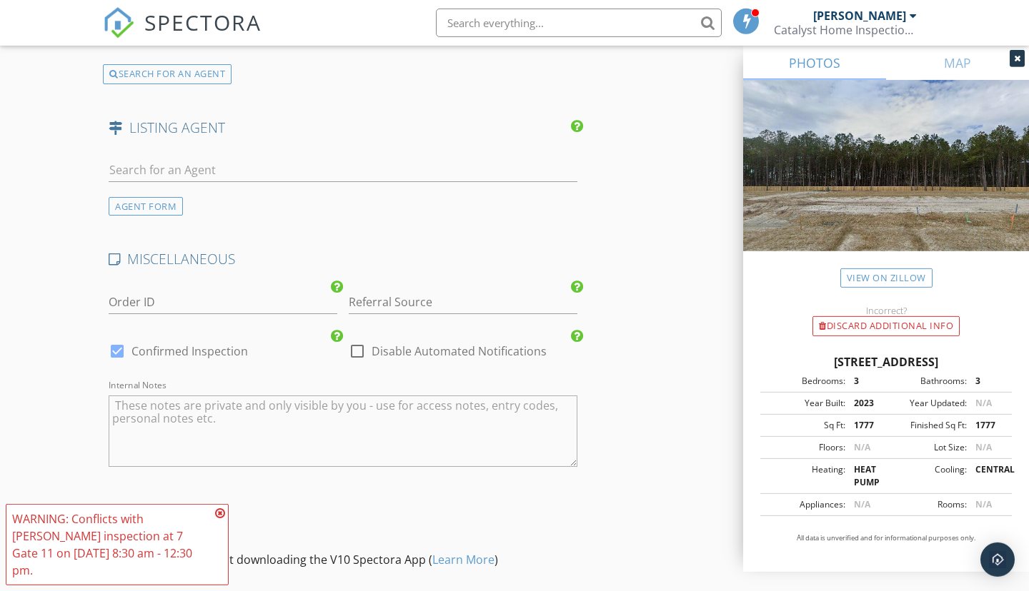
scroll to position [2280, 0]
click at [220, 519] on icon at bounding box center [220, 513] width 10 height 11
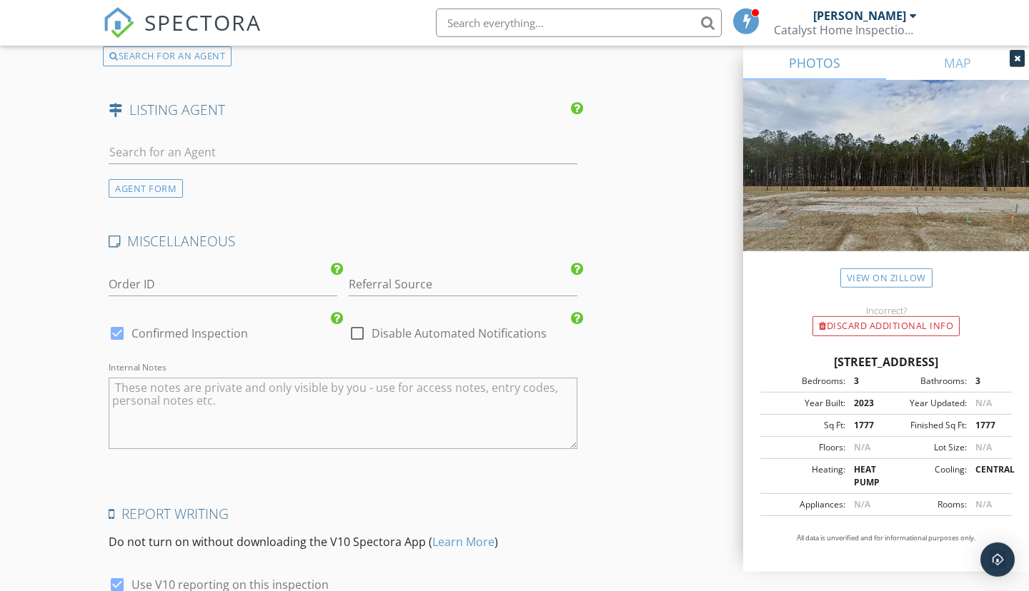
scroll to position [2432, 0]
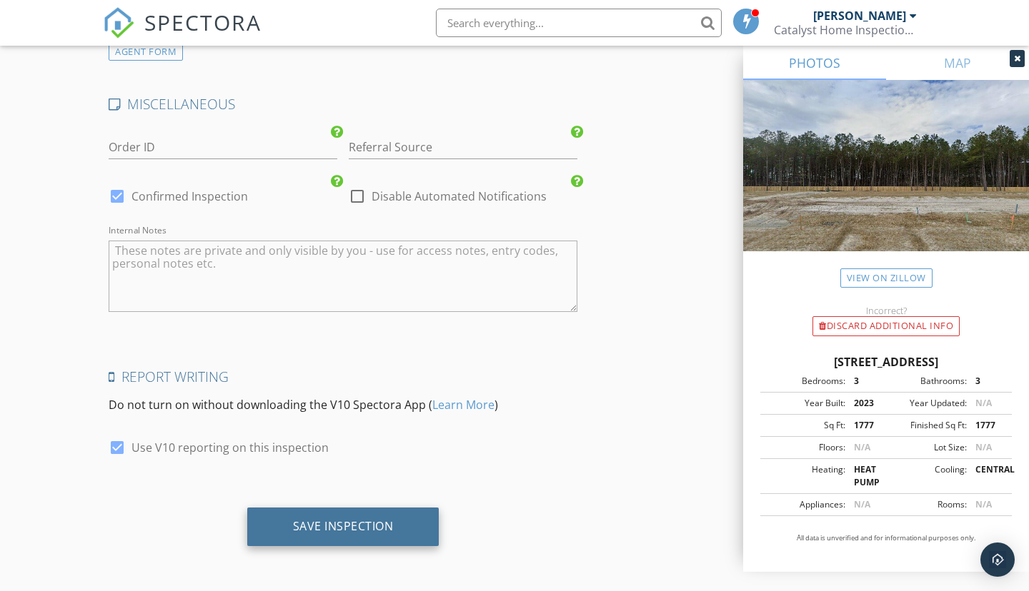
click at [344, 525] on div "Save Inspection" at bounding box center [343, 526] width 101 height 14
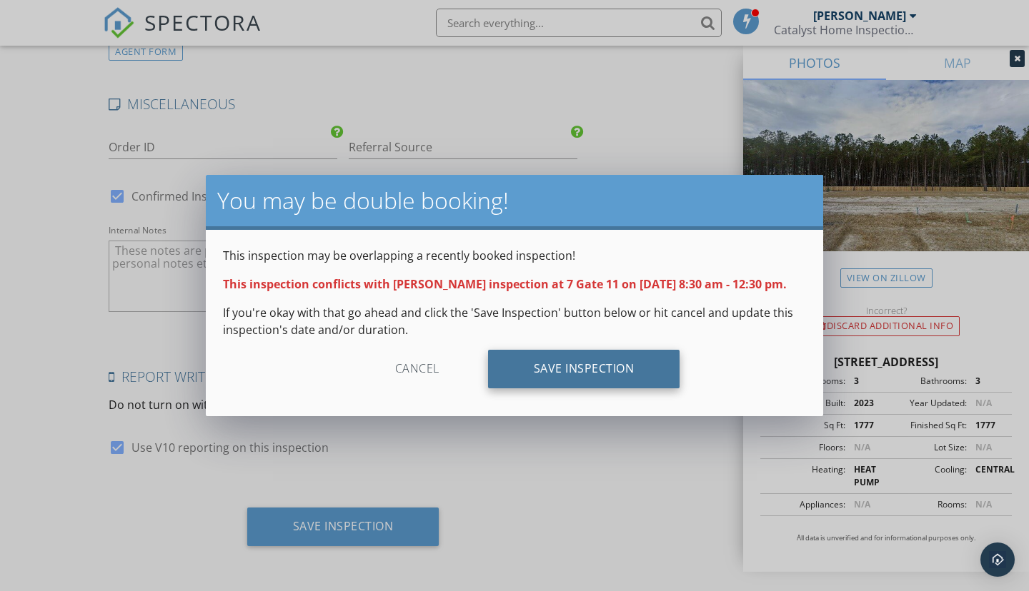
click at [595, 383] on div "Save Inspection" at bounding box center [584, 369] width 192 height 39
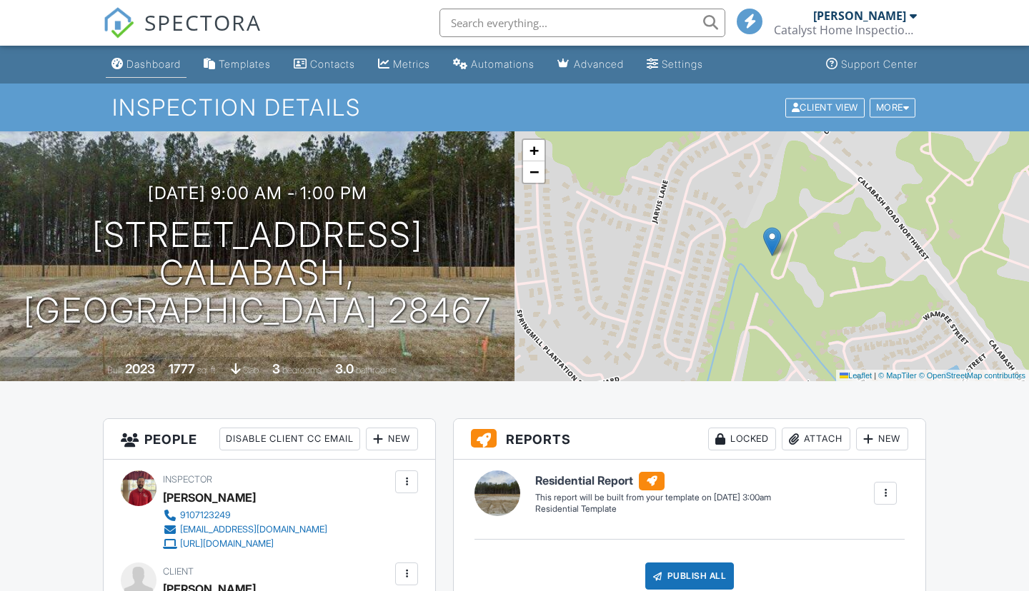
click at [165, 66] on div "Dashboard" at bounding box center [153, 64] width 54 height 12
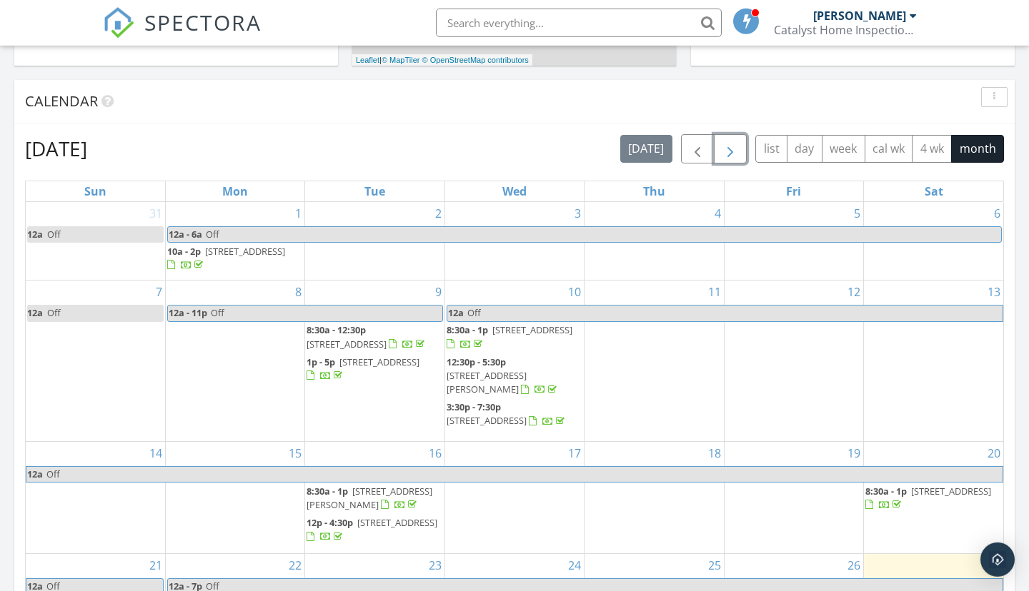
click at [734, 146] on span "button" at bounding box center [729, 149] width 17 height 17
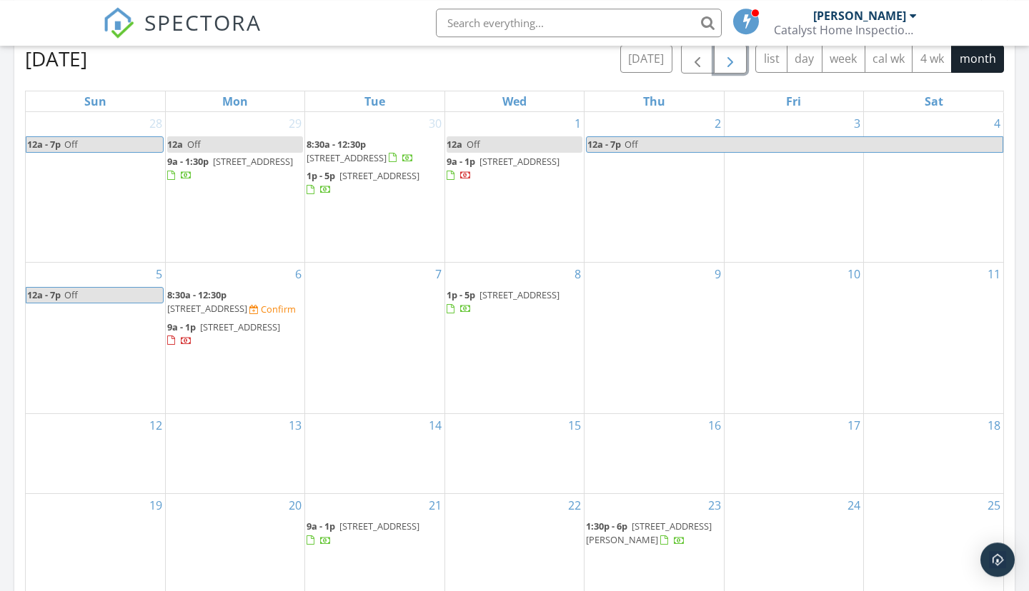
scroll to position [758, 0]
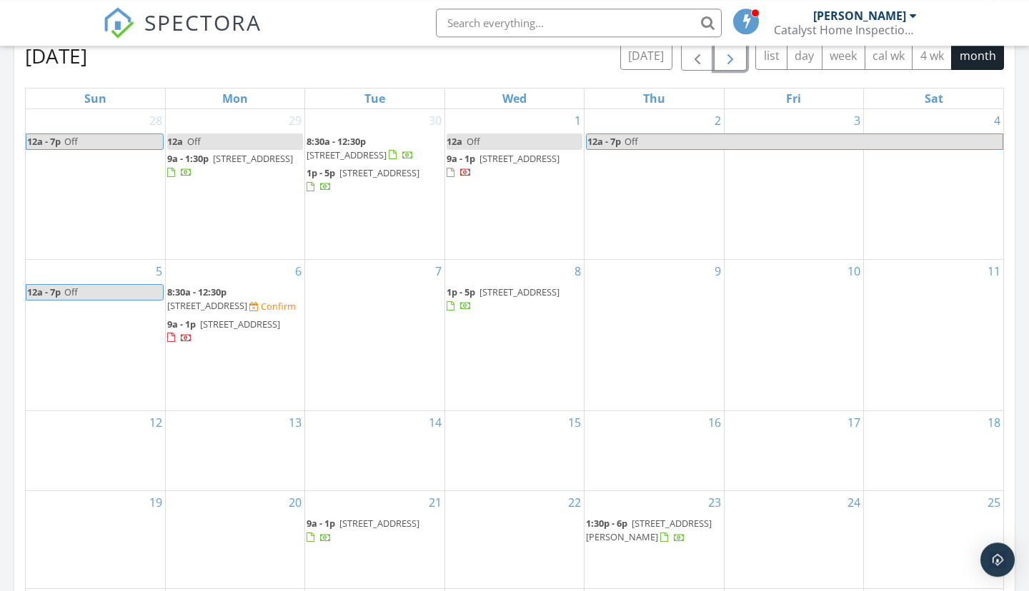
click at [254, 398] on td "6 8:30a - 12:30p 7 Gate 11, Carolina Shores 28467 Confirm 9a - 1p 786 Palm Fron…" at bounding box center [234, 335] width 139 height 151
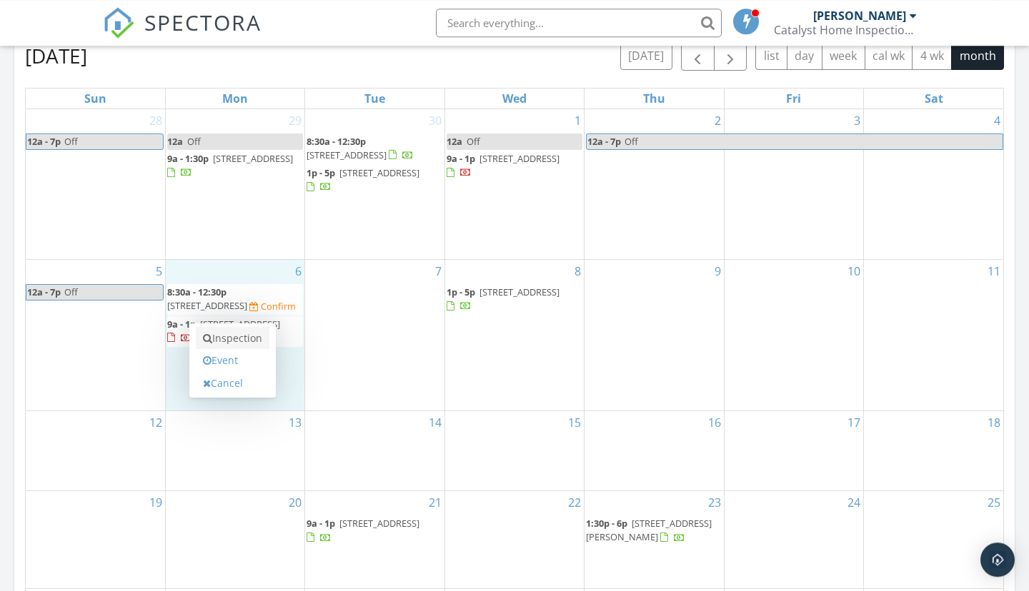
click at [238, 330] on link "Inspection" at bounding box center [233, 338] width 74 height 23
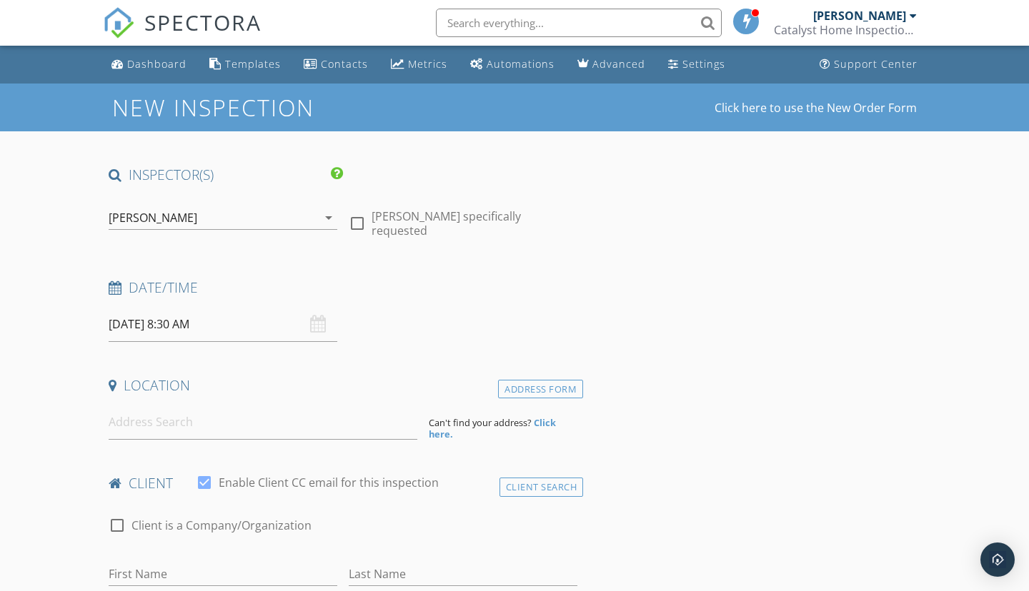
click at [216, 327] on input "[DATE] 8:30 AM" at bounding box center [223, 324] width 229 height 35
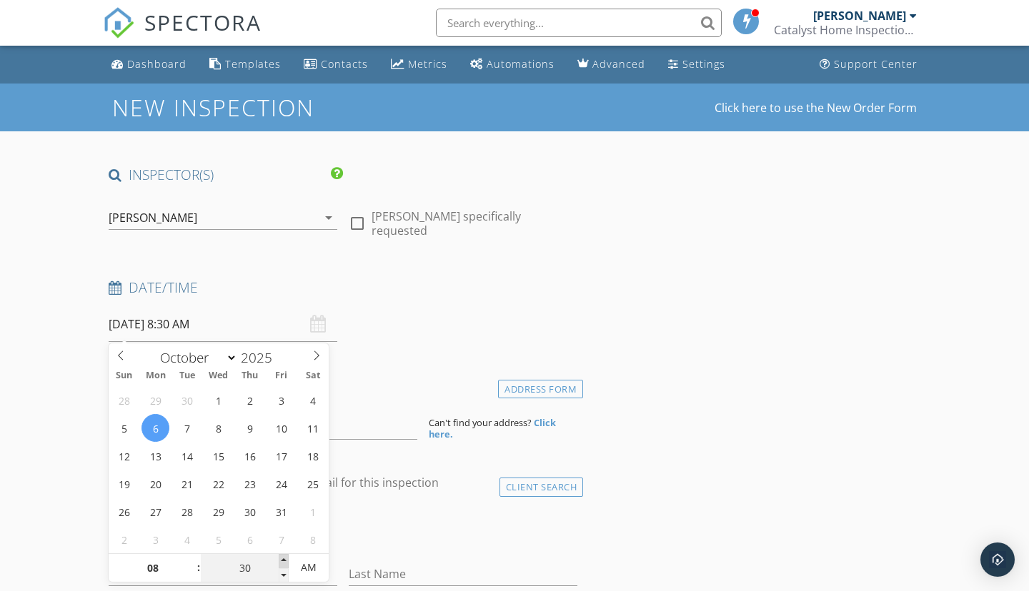
type input "35"
type input "[DATE] 8:35 AM"
click at [286, 557] on span at bounding box center [284, 561] width 10 height 14
type input "40"
type input "10/06/2025 8:40 AM"
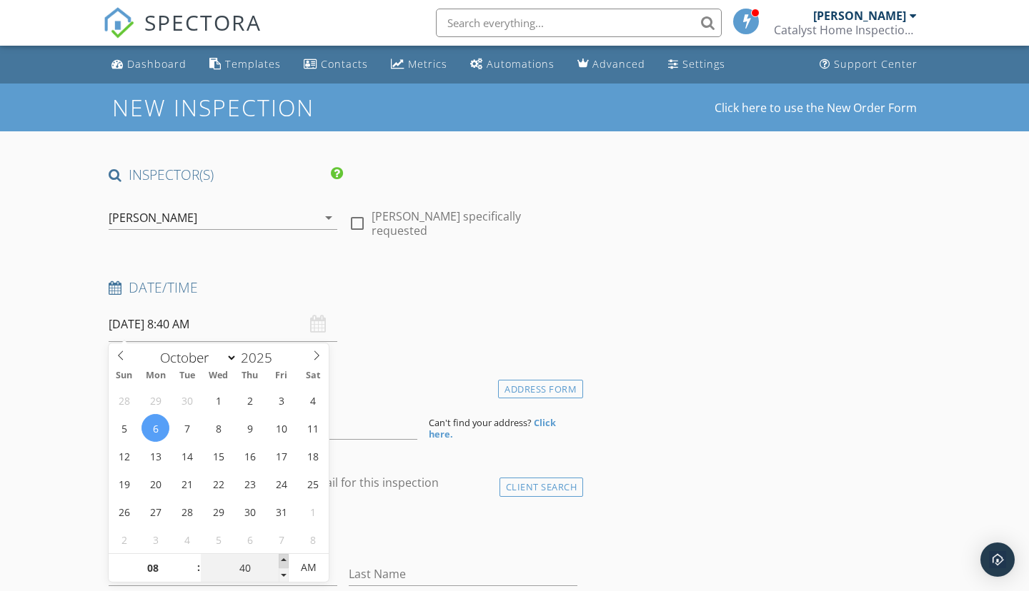
click at [286, 557] on span at bounding box center [284, 561] width 10 height 14
type input "45"
type input "10/06/2025 8:45 AM"
click at [286, 557] on span at bounding box center [284, 561] width 10 height 14
type input "50"
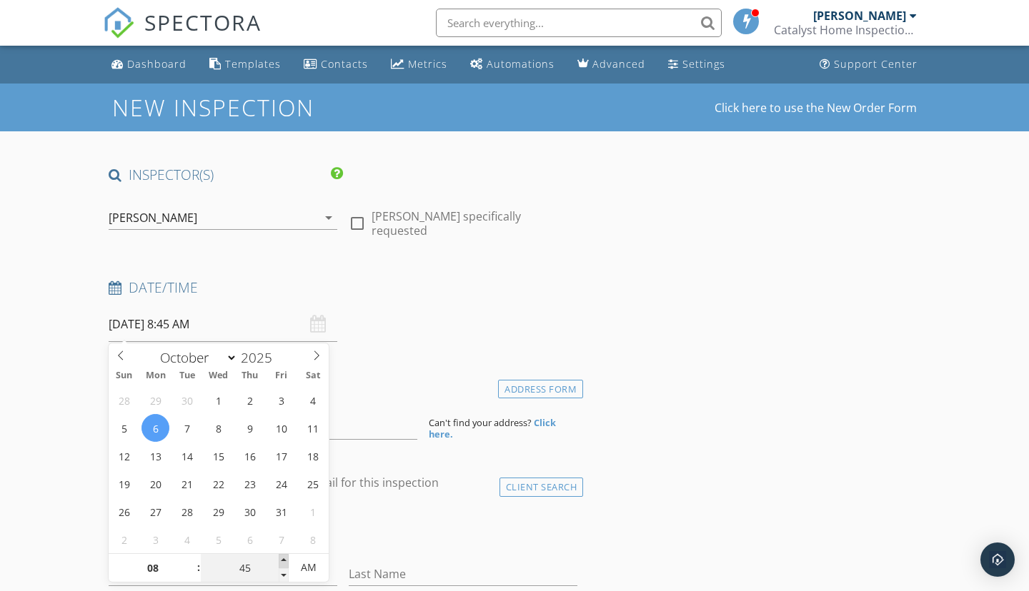
type input "10/06/2025 8:50 AM"
click at [286, 557] on span at bounding box center [284, 561] width 10 height 14
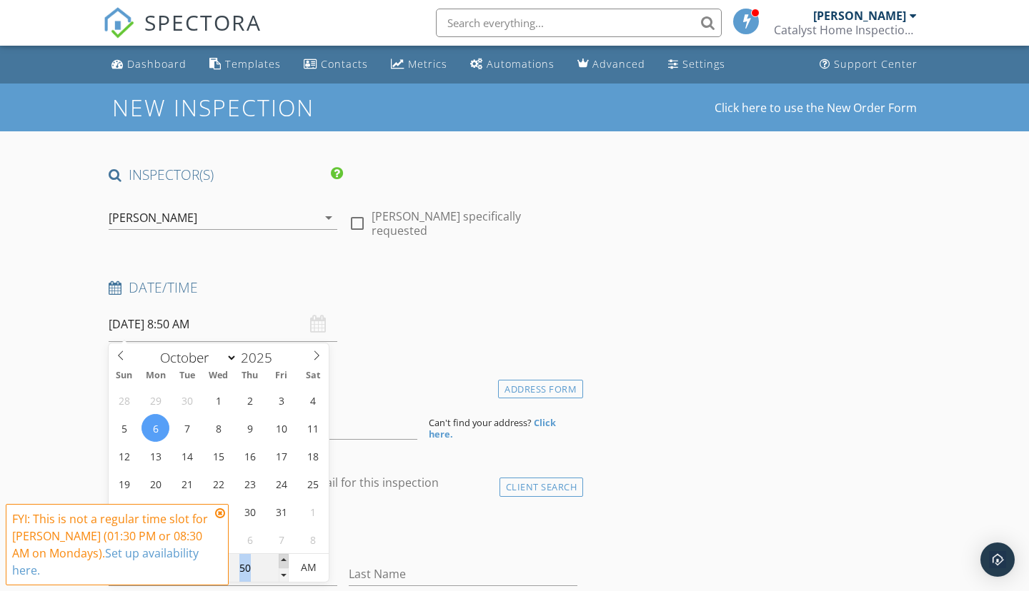
type input "55"
type input "10/06/2025 8:55 AM"
click at [286, 557] on span at bounding box center [284, 561] width 10 height 14
type input "09"
type input "00"
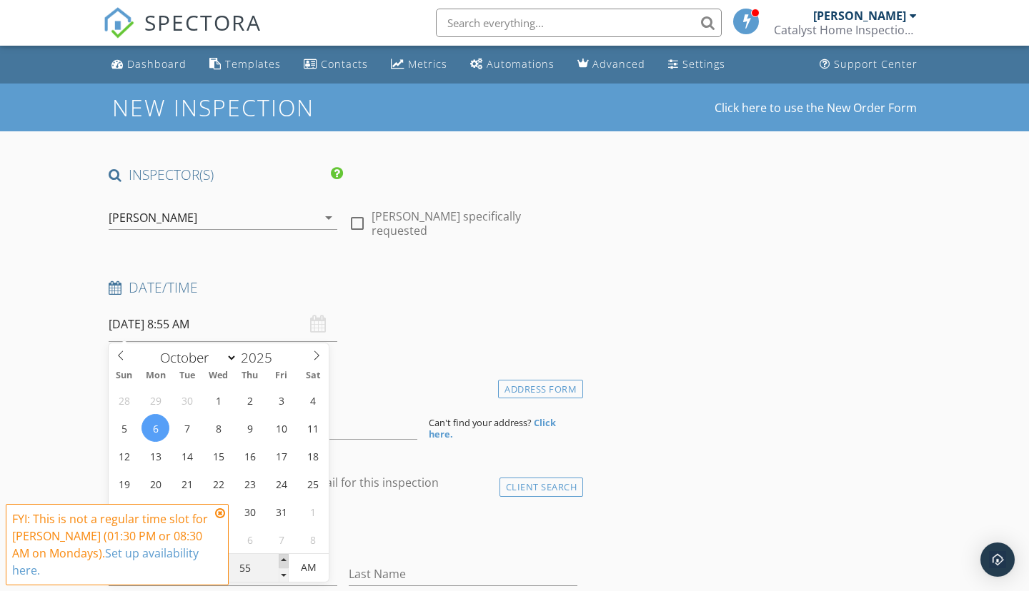
type input "10/06/2025 9:00 AM"
click at [286, 557] on span at bounding box center [284, 561] width 10 height 14
type input "05"
type input "10/06/2025 9:05 AM"
click at [286, 557] on span at bounding box center [284, 561] width 10 height 14
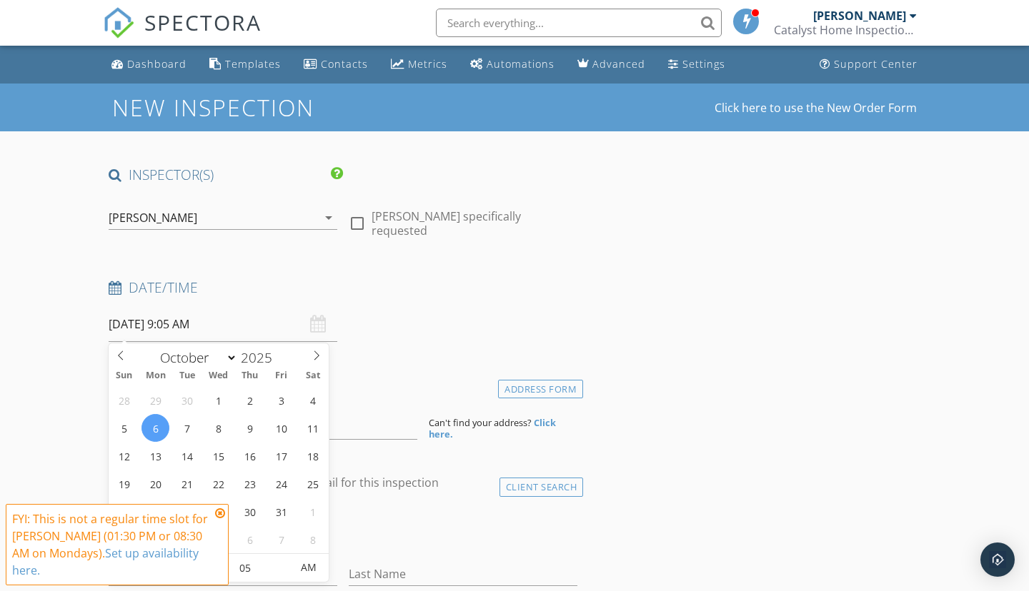
click at [222, 519] on icon at bounding box center [220, 513] width 10 height 11
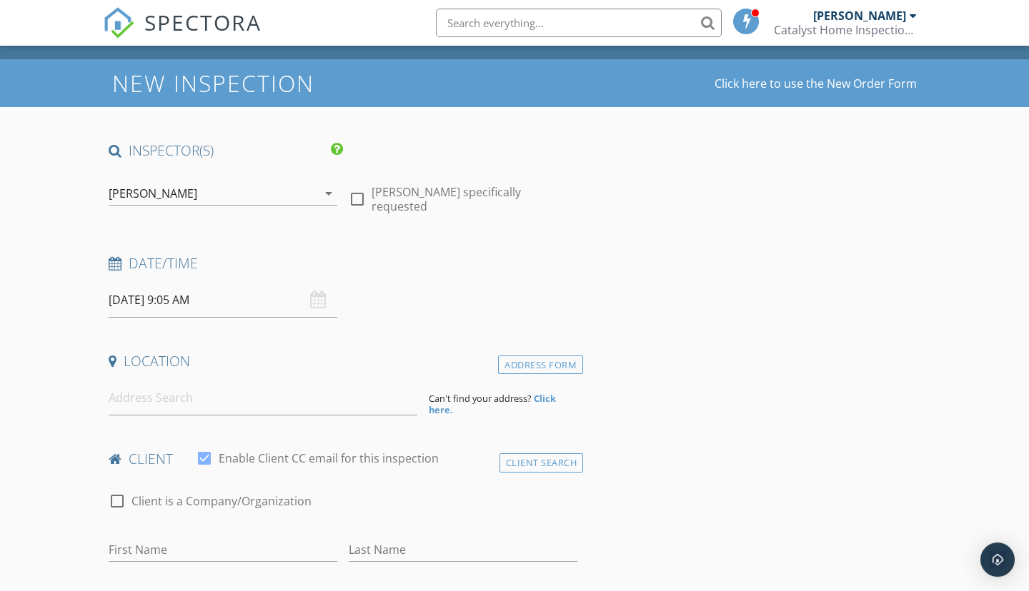
scroll to position [22, 0]
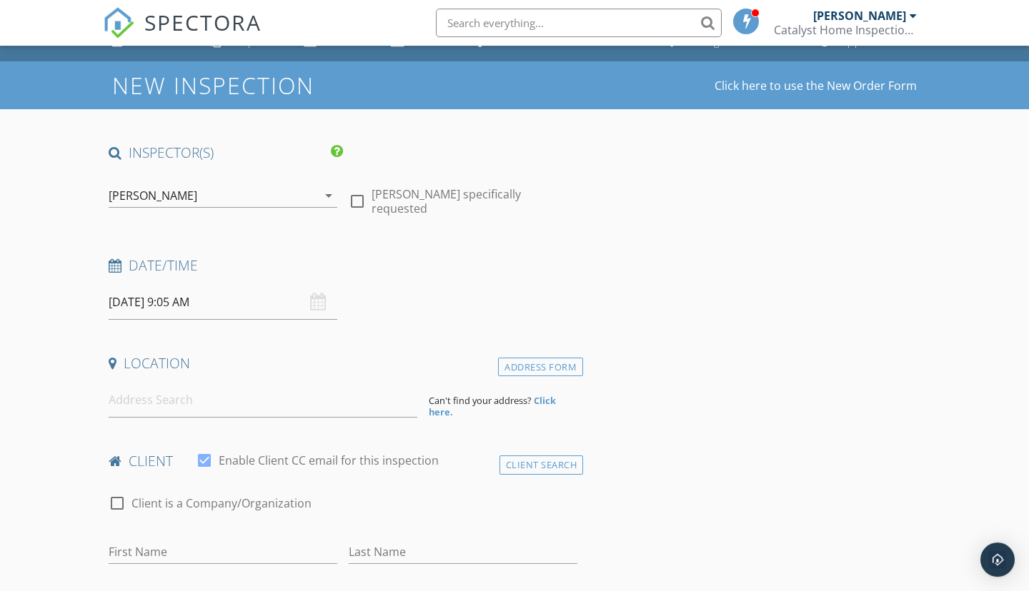
click at [212, 309] on input "10/06/2025 9:05 AM" at bounding box center [223, 302] width 229 height 35
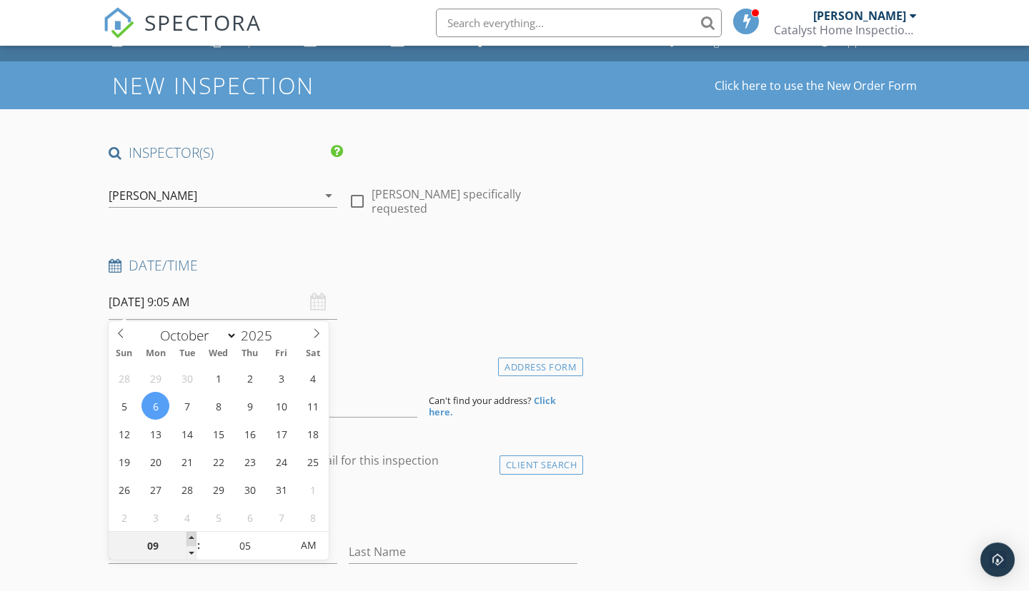
type input "10"
type input "10/06/2025 10:05 AM"
click at [194, 536] on span at bounding box center [191, 539] width 10 height 14
type input "11"
type input "10/06/2025 11:05 AM"
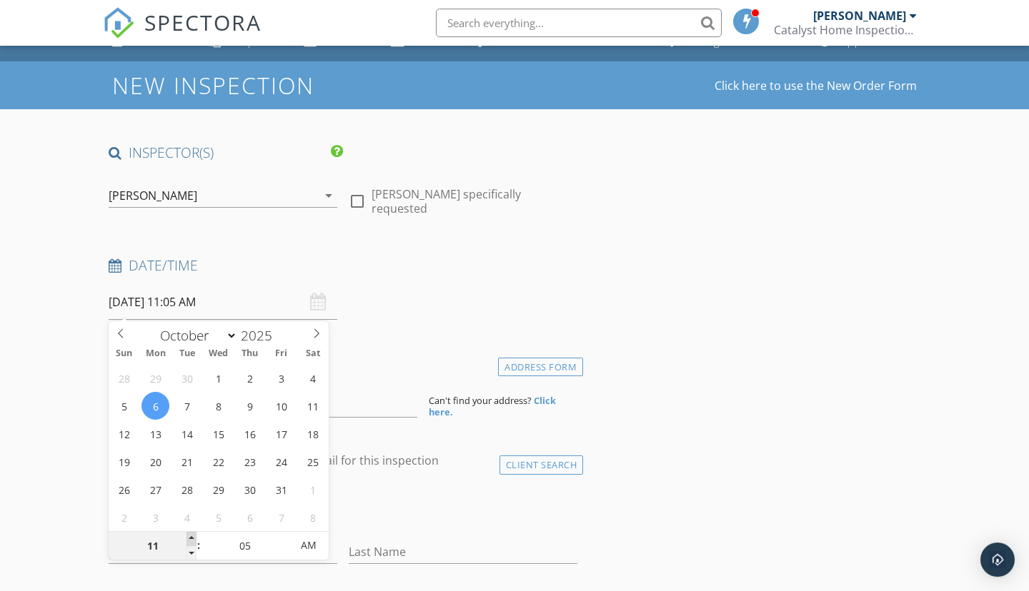
click at [194, 536] on span at bounding box center [191, 539] width 10 height 14
type input "12"
type input "10/06/2025 12:05 PM"
click at [194, 536] on span at bounding box center [191, 539] width 10 height 14
type input "00"
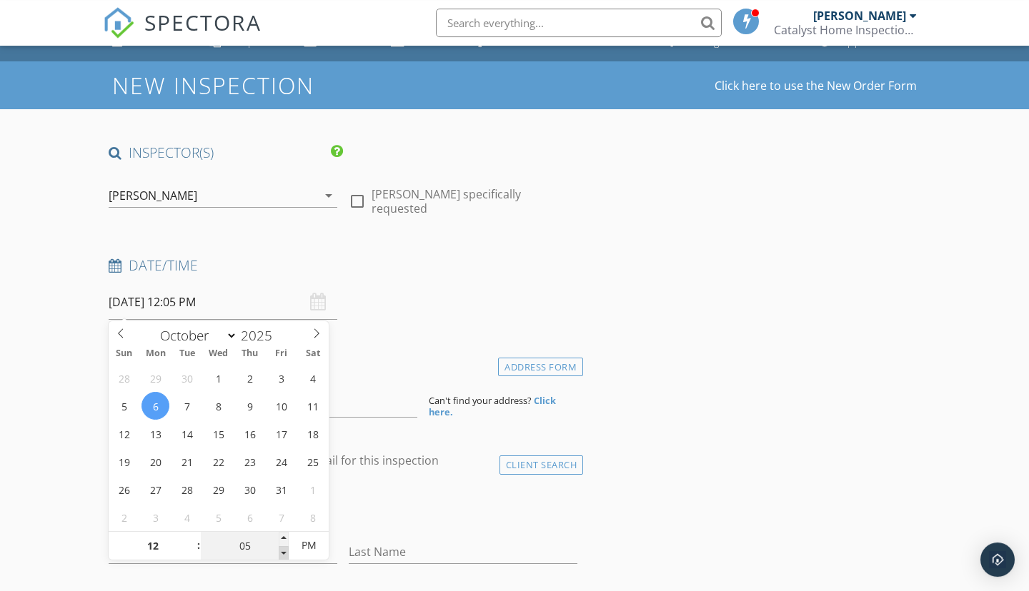
type input "10/06/2025 12:00 PM"
click at [283, 549] on span at bounding box center [284, 553] width 10 height 14
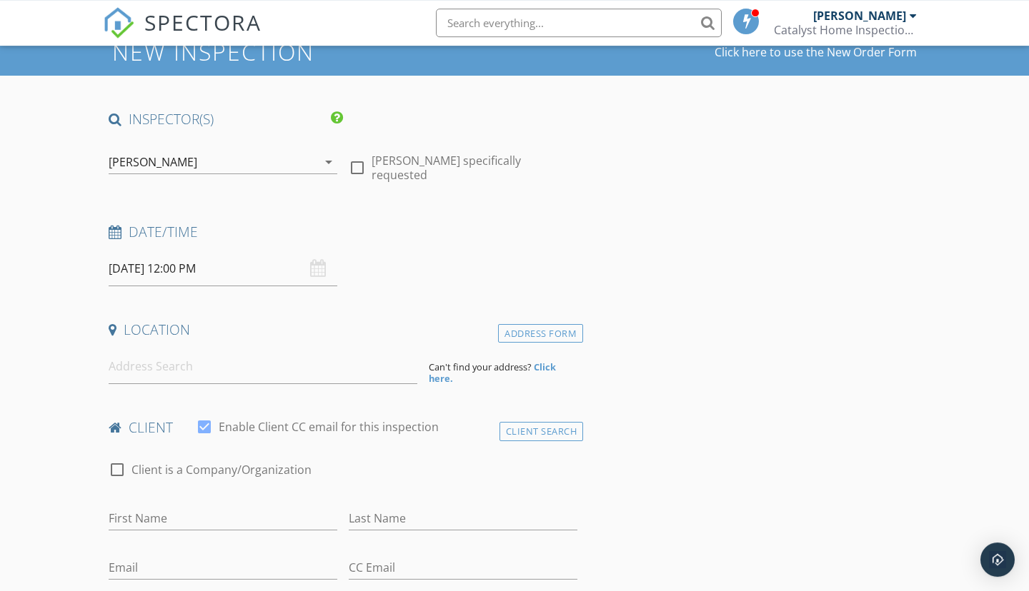
scroll to position [59, 0]
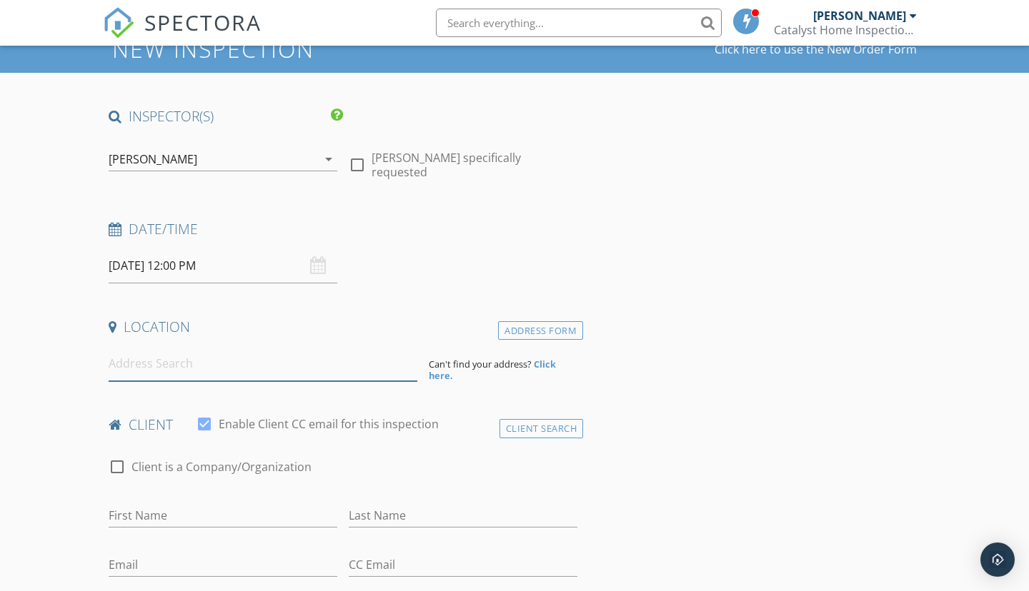
click at [335, 374] on input at bounding box center [263, 363] width 309 height 35
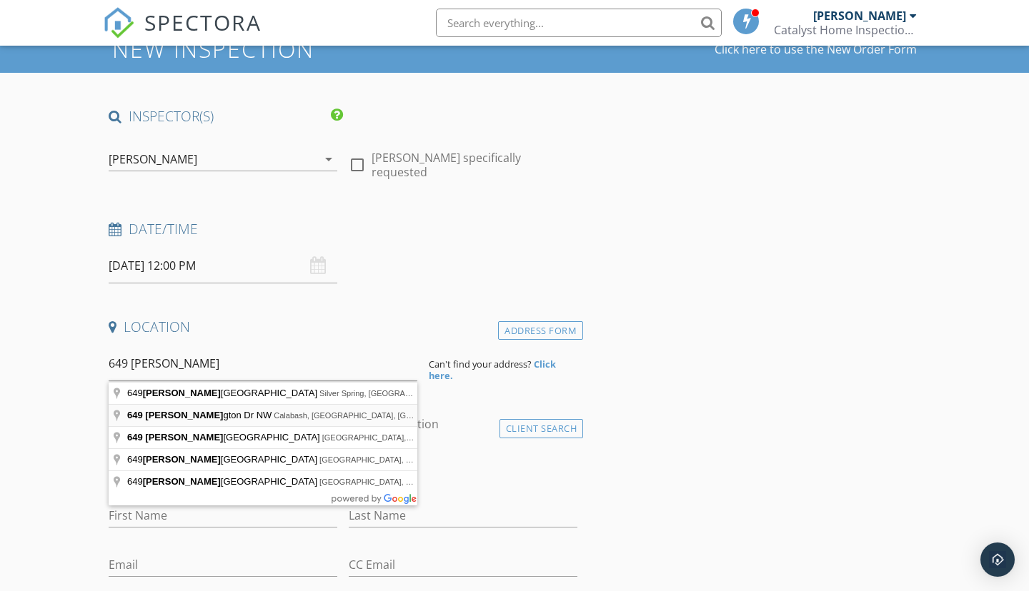
type input "649 Covington Dr NW, Calabash, NC, USA"
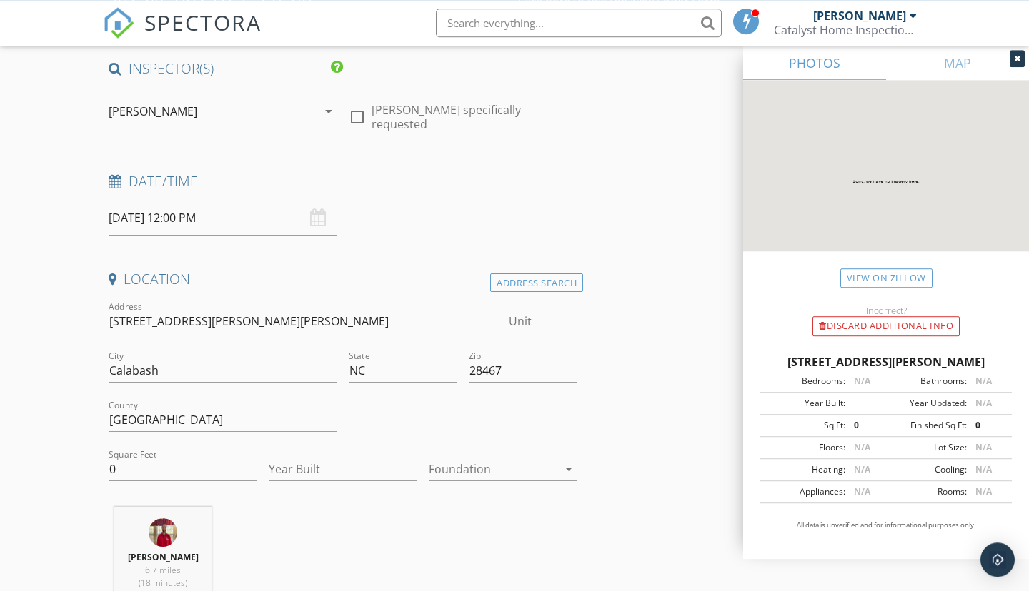
scroll to position [107, 0]
click at [179, 474] on input "0" at bounding box center [183, 469] width 149 height 24
type input "2000"
click at [354, 479] on input "Year Built" at bounding box center [343, 469] width 149 height 24
type input "2025"
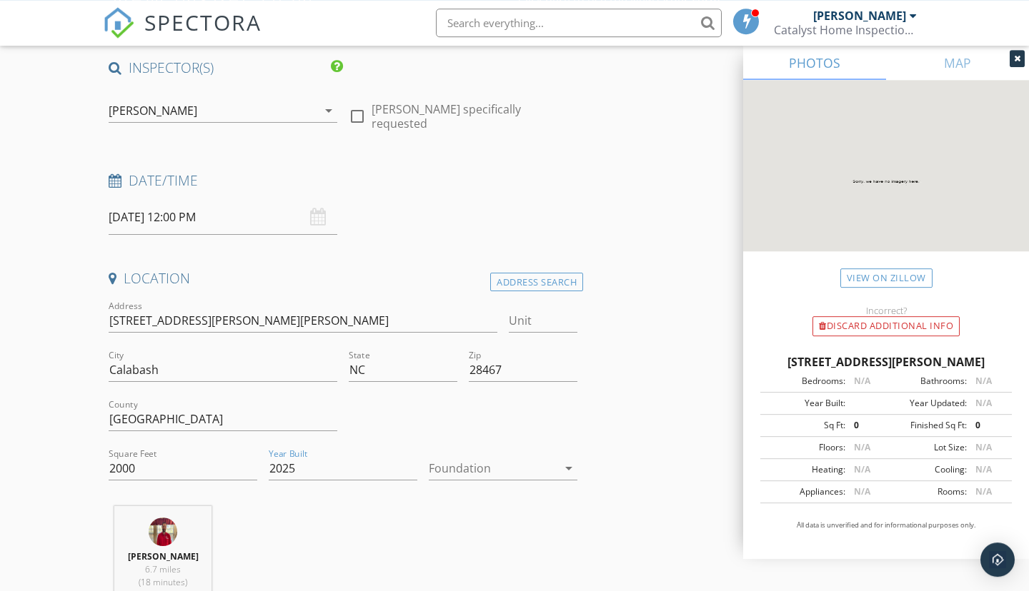
click at [489, 469] on div at bounding box center [493, 468] width 129 height 23
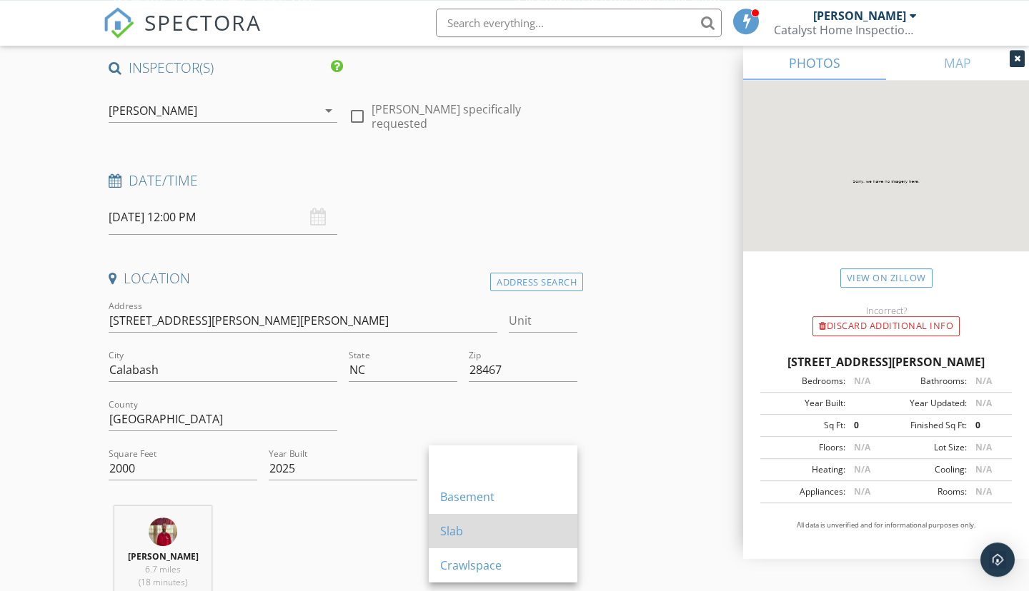
click at [474, 532] on div "Slab" at bounding box center [503, 531] width 126 height 17
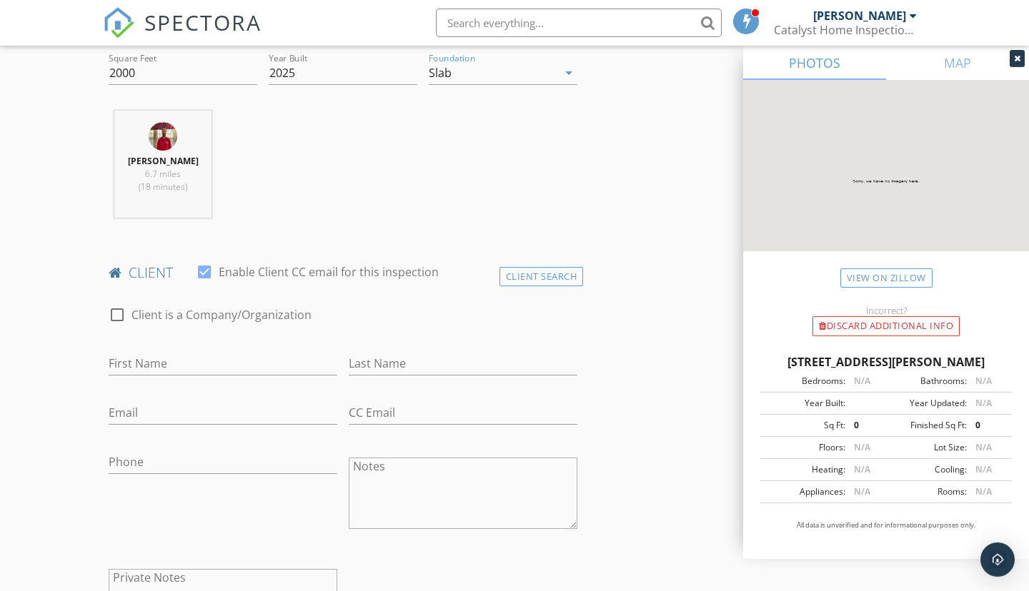
scroll to position [509, 0]
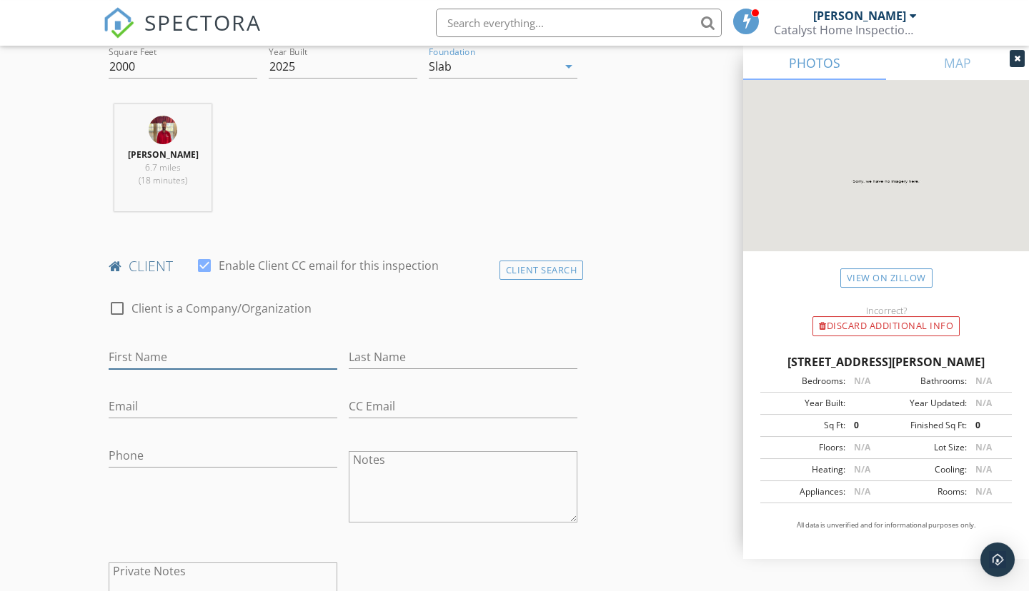
click at [203, 351] on input "First Name" at bounding box center [223, 358] width 229 height 24
click at [139, 359] on input "Janegt" at bounding box center [223, 358] width 229 height 24
type input "Janet"
type input "Cauldren"
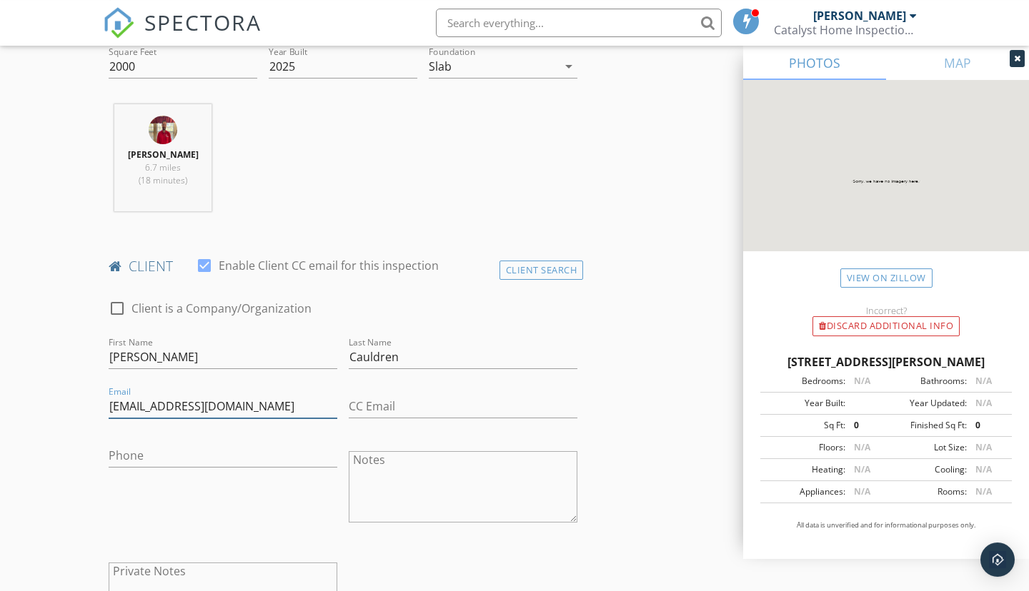
type input "jcauldren@gmail.com"
type input "873-896-5719"
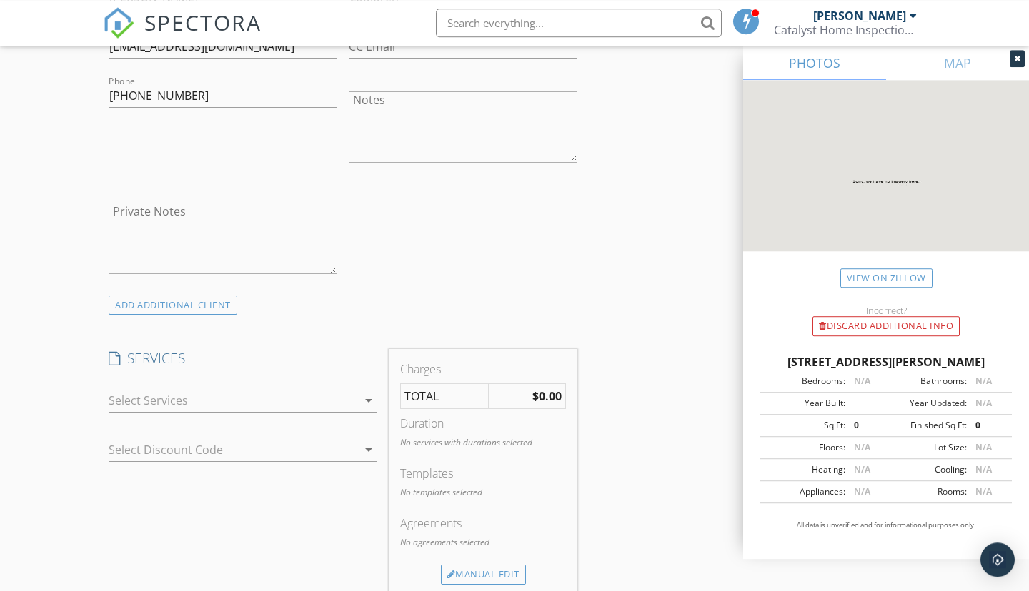
scroll to position [870, 0]
click at [113, 402] on div at bounding box center [233, 400] width 249 height 23
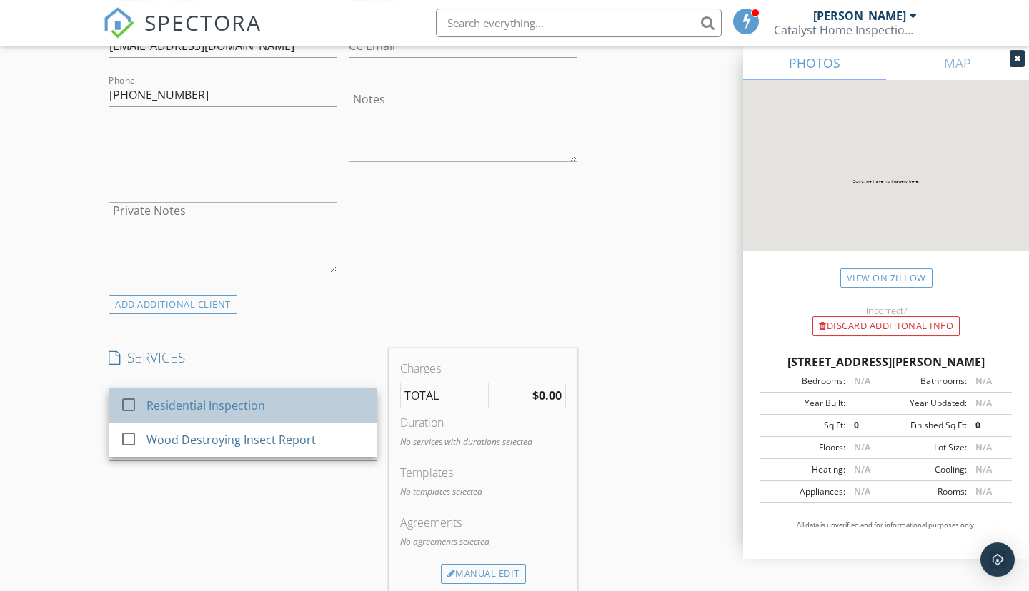
click at [116, 404] on link "check_box_outline_blank Residential Inspection" at bounding box center [243, 406] width 269 height 34
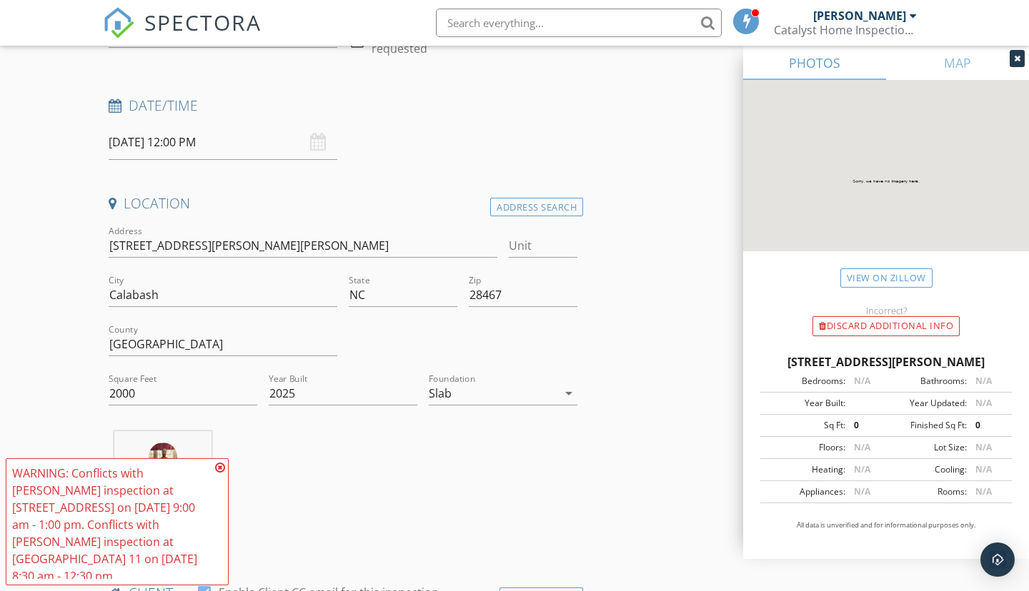
scroll to position [186, 0]
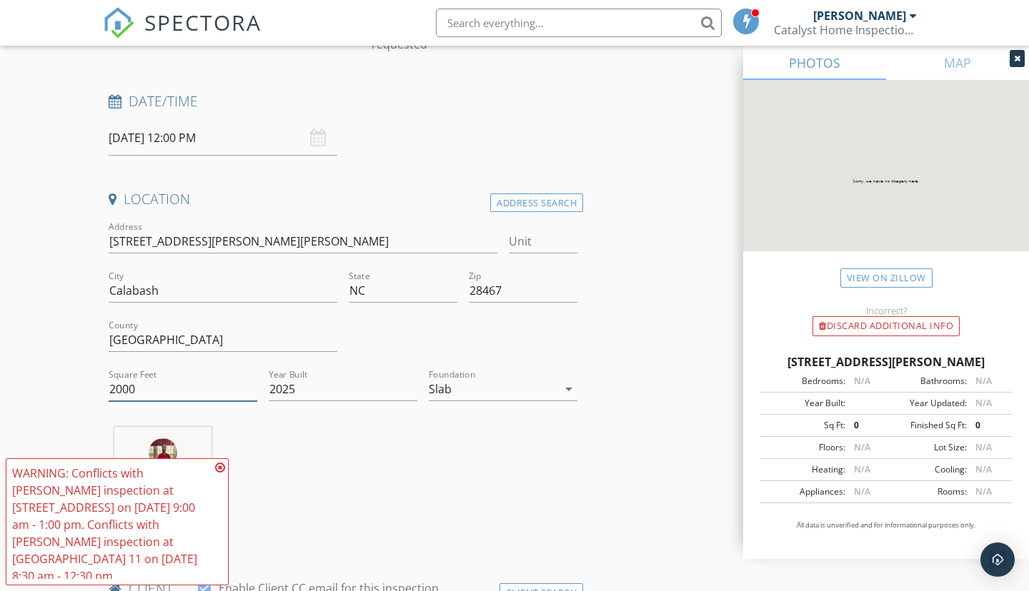
click at [169, 396] on input "2000" at bounding box center [183, 390] width 149 height 24
type input "2001"
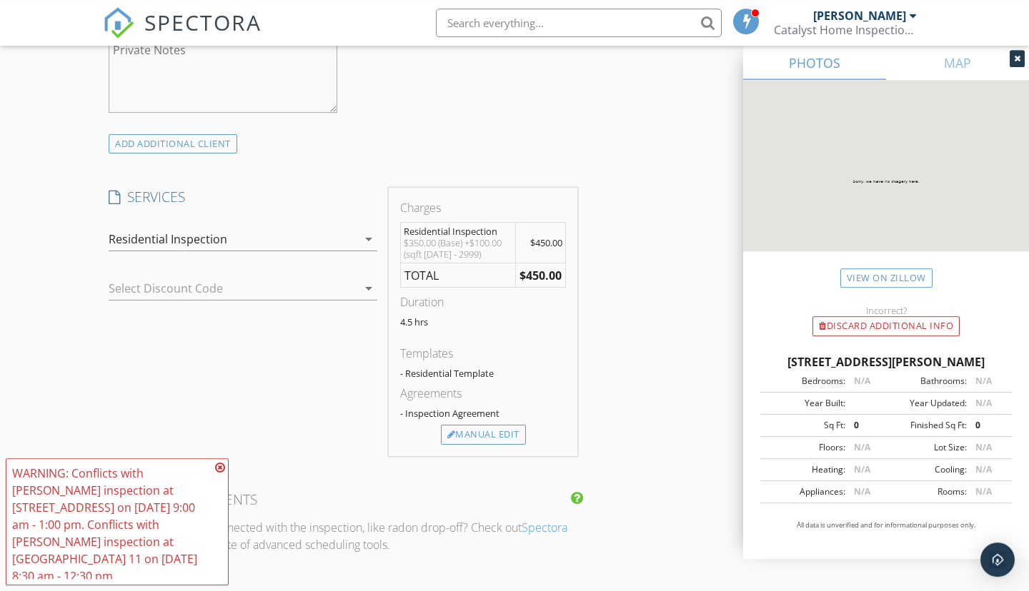
scroll to position [1030, 0]
click at [222, 474] on icon at bounding box center [220, 467] width 10 height 11
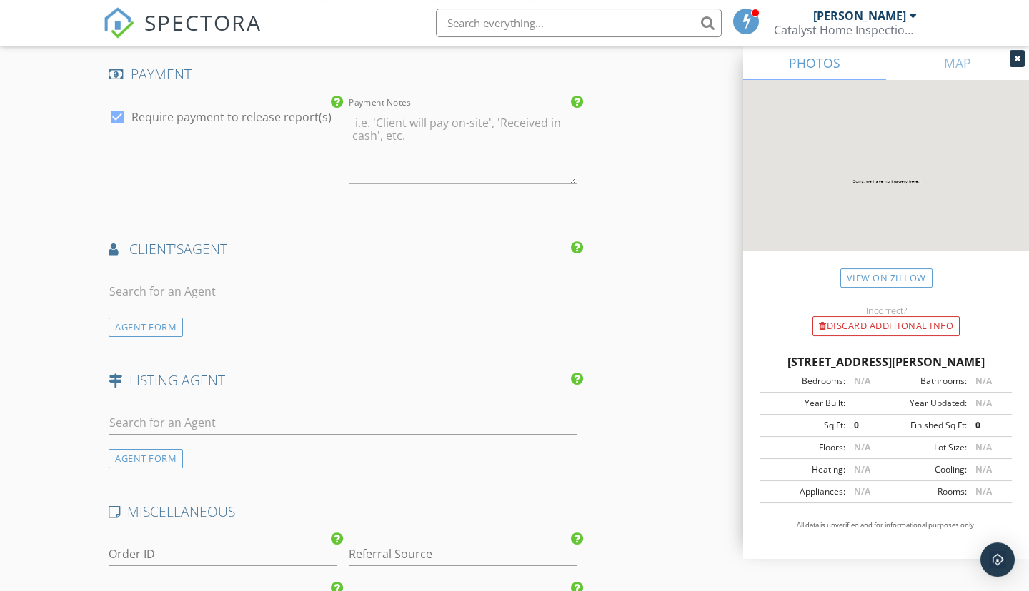
scroll to position [1565, 0]
click at [418, 289] on input "text" at bounding box center [343, 292] width 469 height 24
type input "Lane"
click at [269, 319] on li "Laney Pierce" at bounding box center [342, 324] width 467 height 40
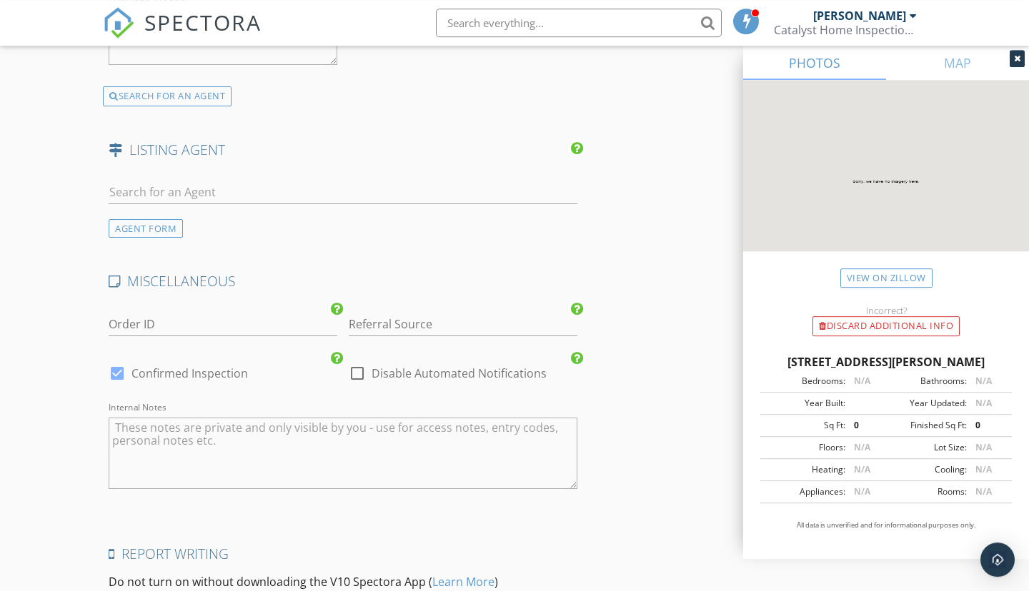
scroll to position [2298, 0]
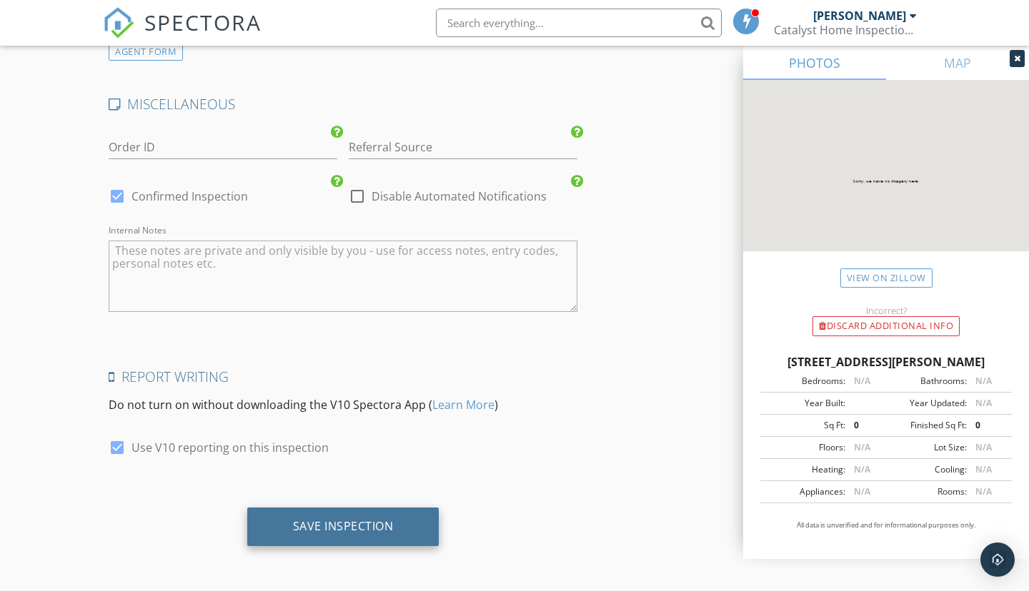
click at [385, 539] on div "Save Inspection" at bounding box center [343, 527] width 192 height 39
click at [385, 539] on div "Saving" at bounding box center [343, 527] width 146 height 39
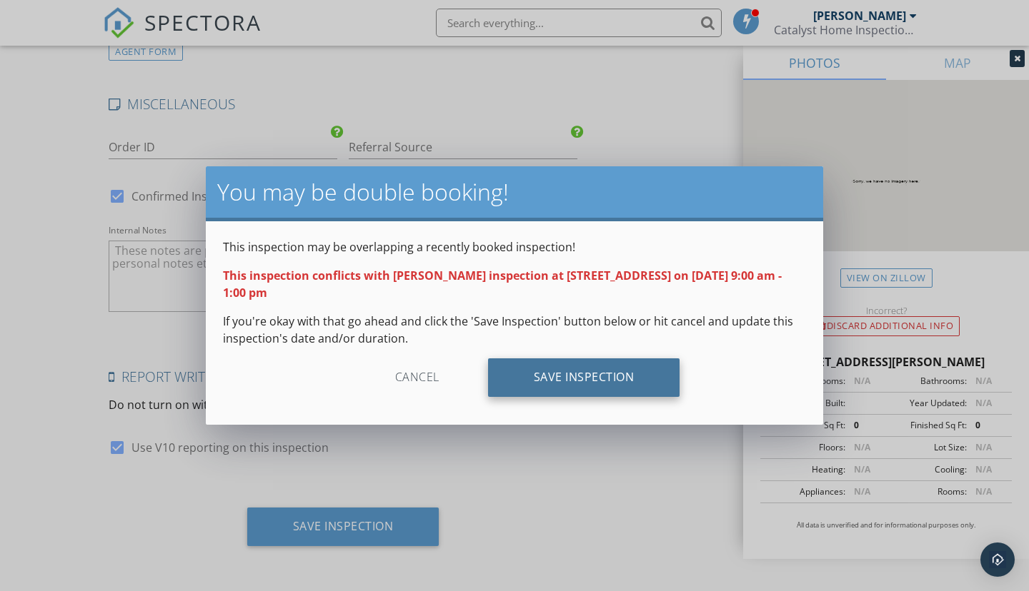
click at [590, 375] on div "Save Inspection" at bounding box center [584, 378] width 192 height 39
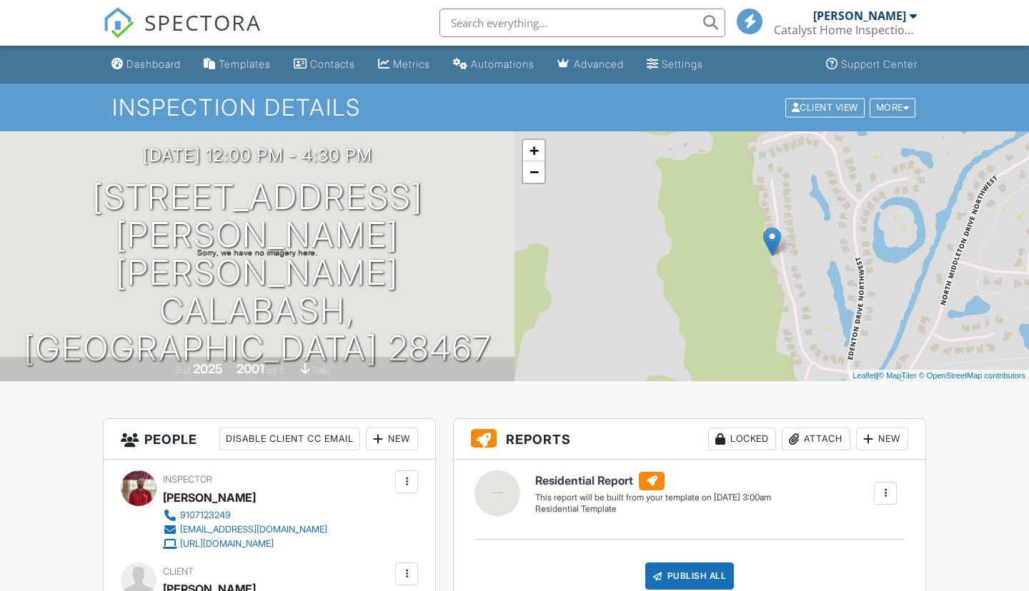
click at [124, 28] on img at bounding box center [118, 22] width 31 height 31
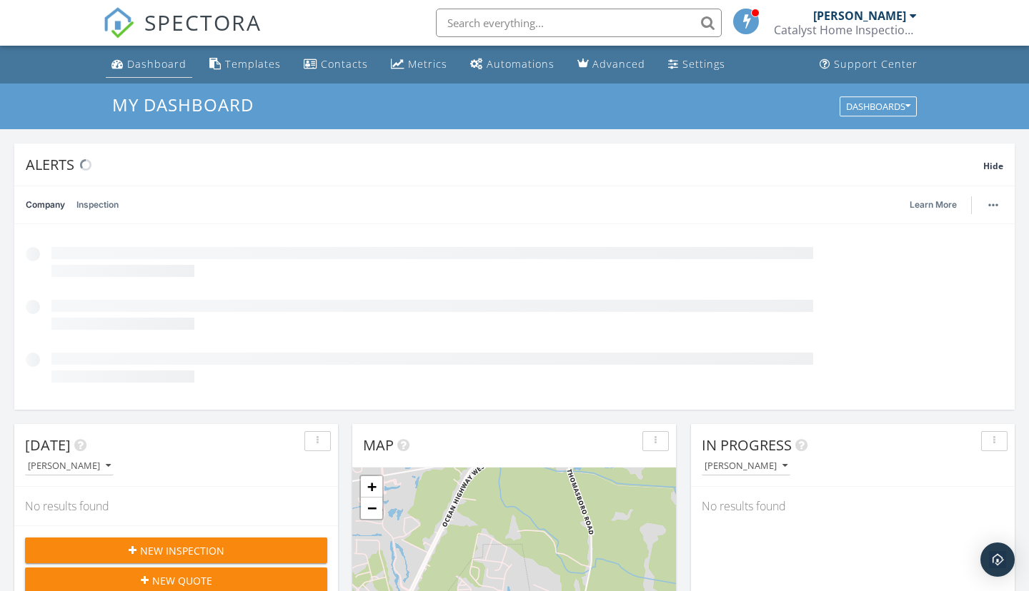
scroll to position [1301, 1029]
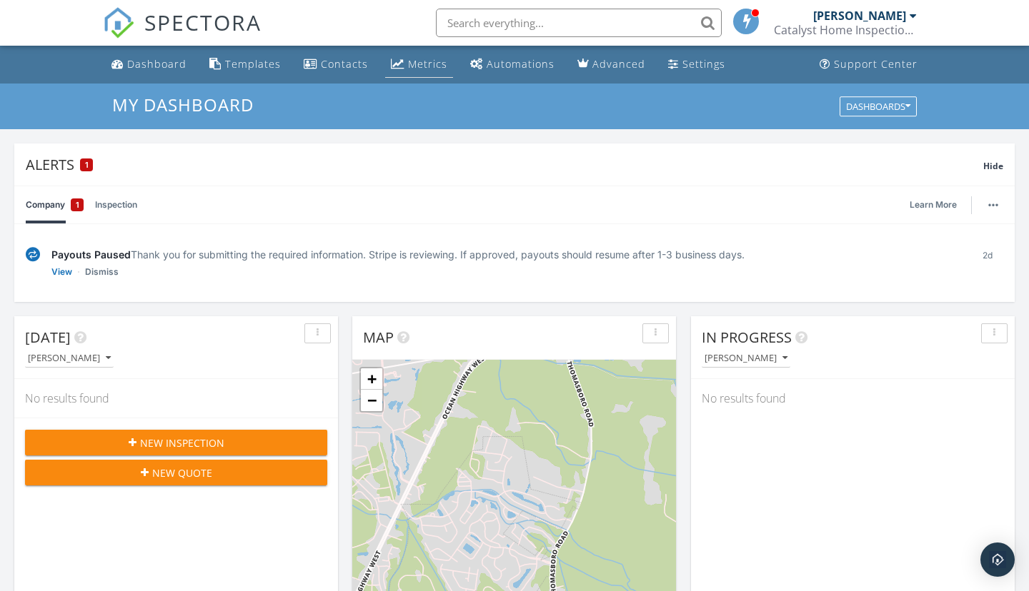
click at [414, 66] on div "Metrics" at bounding box center [427, 64] width 39 height 14
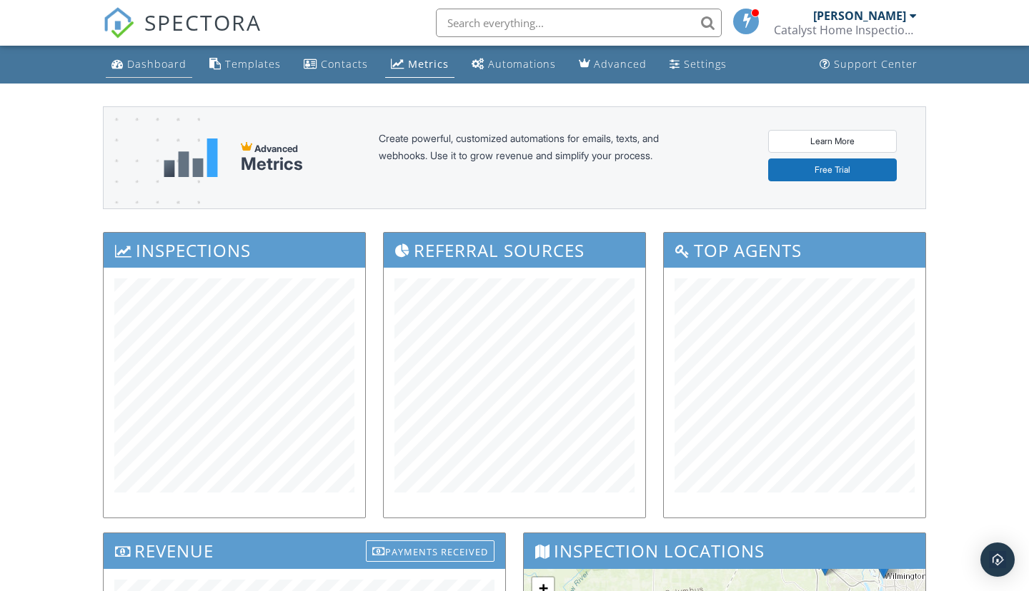
click at [162, 62] on div "Dashboard" at bounding box center [156, 64] width 59 height 14
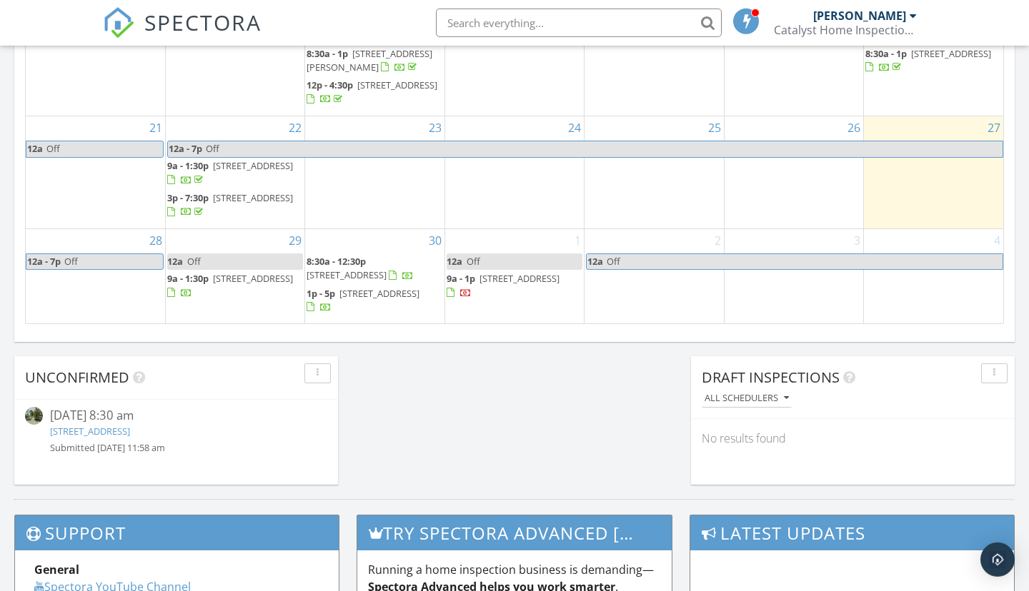
scroll to position [1104, 0]
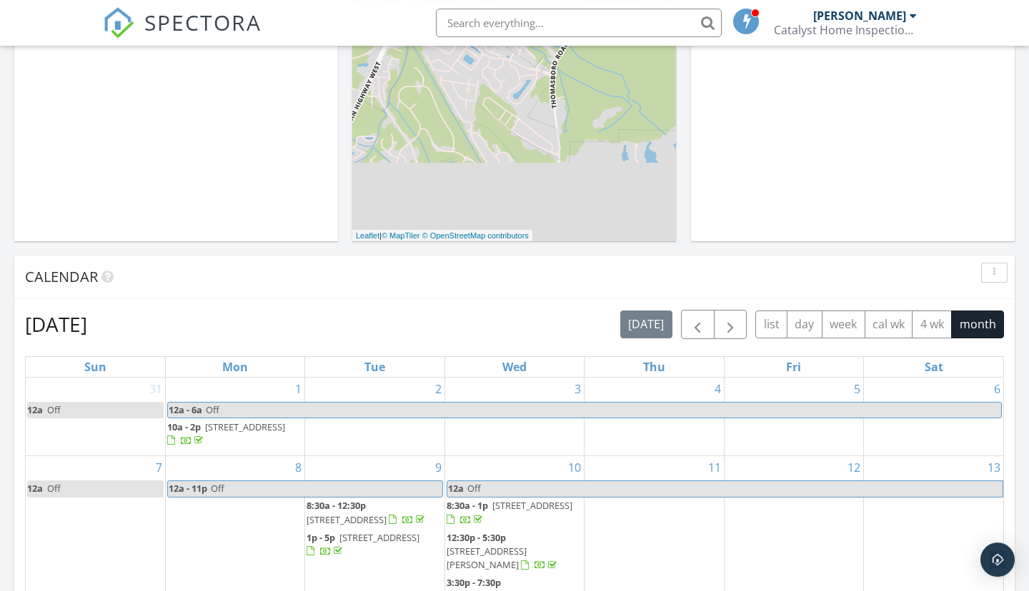
scroll to position [451, 0]
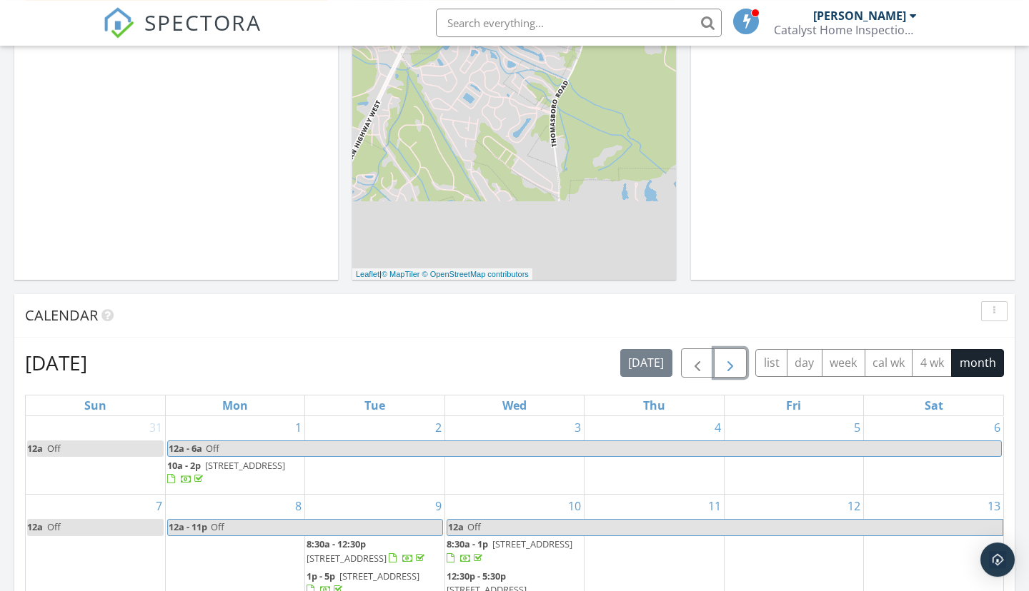
click at [733, 372] on span "button" at bounding box center [729, 363] width 17 height 17
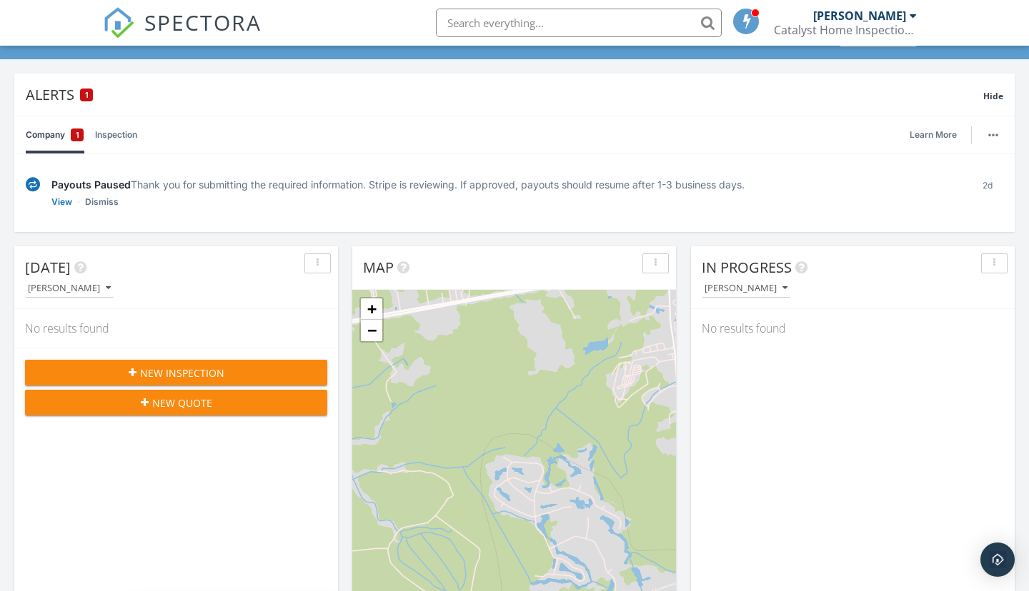
scroll to position [0, 0]
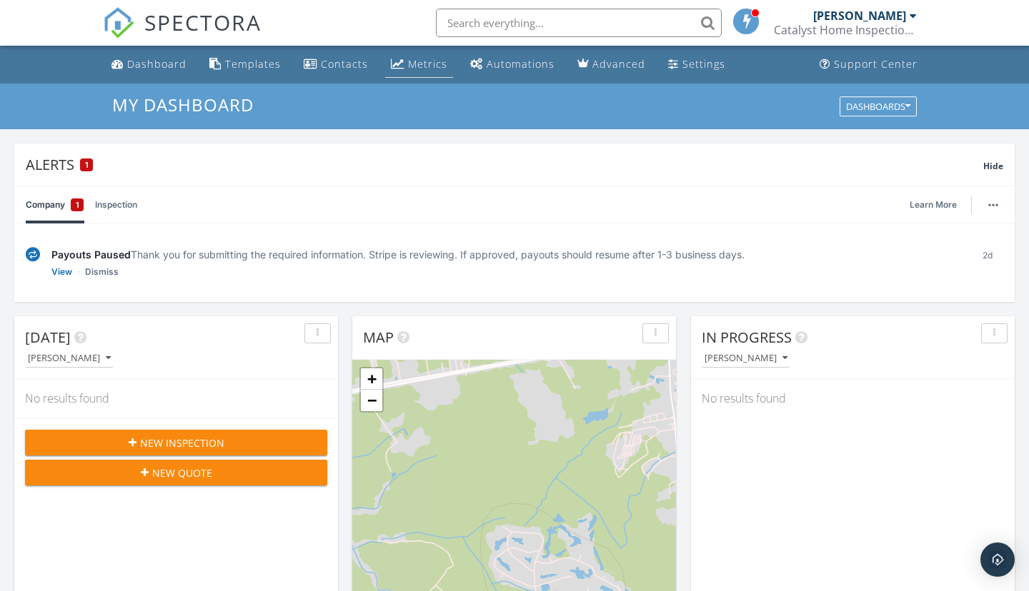
click at [413, 69] on div "Metrics" at bounding box center [427, 64] width 39 height 14
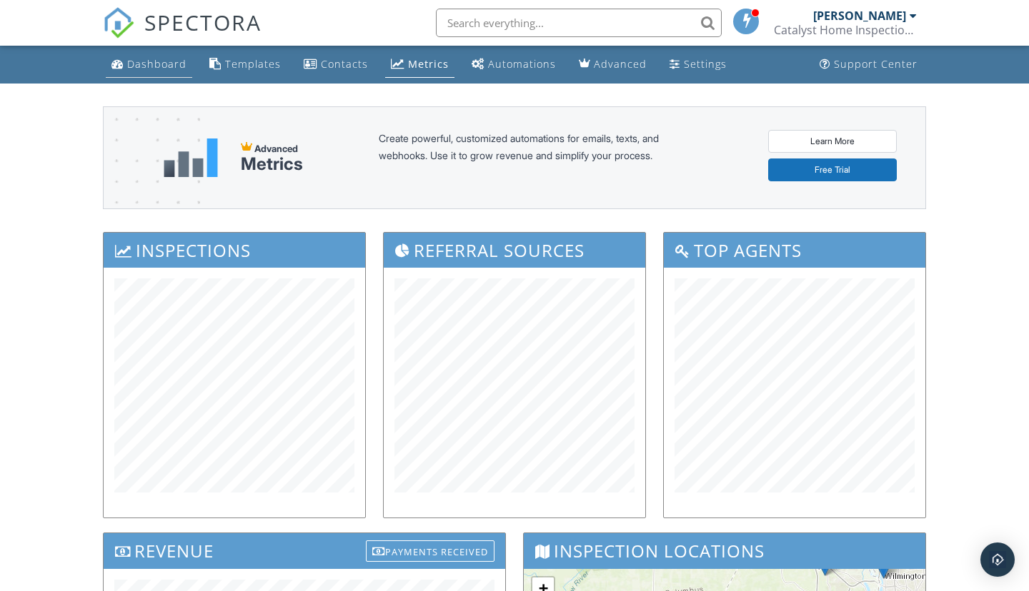
click at [155, 77] on link "Dashboard" at bounding box center [149, 64] width 86 height 26
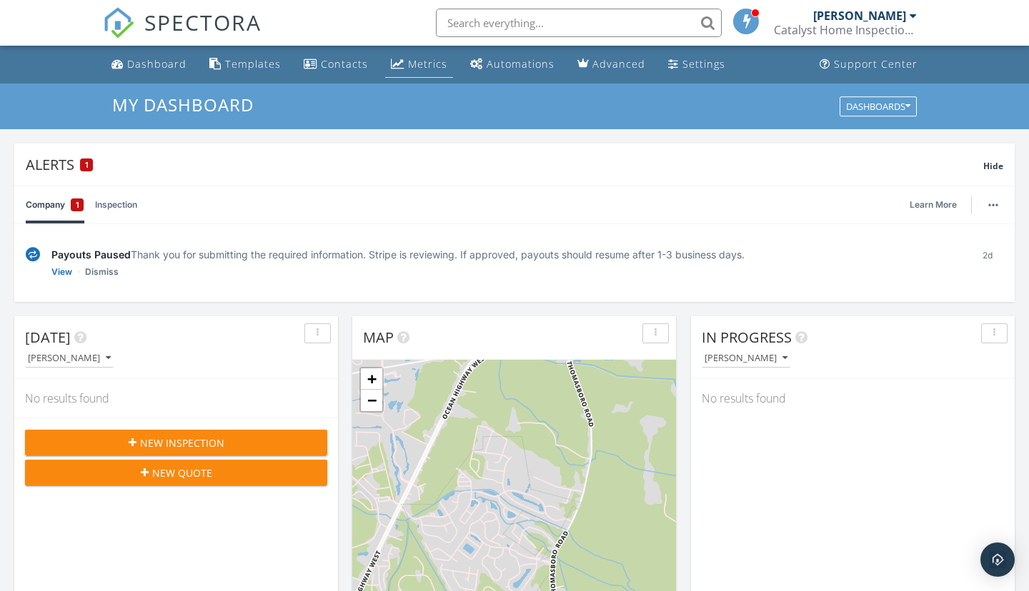
click at [424, 66] on div "Metrics" at bounding box center [427, 64] width 39 height 14
